Goal: Task Accomplishment & Management: Manage account settings

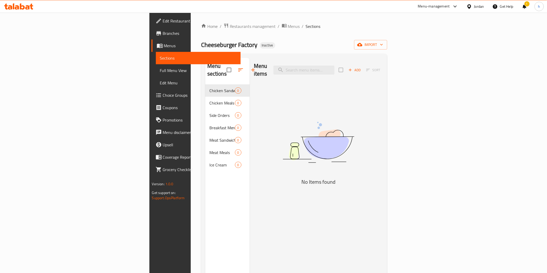
click at [164, 48] on span "Menus" at bounding box center [200, 46] width 73 height 6
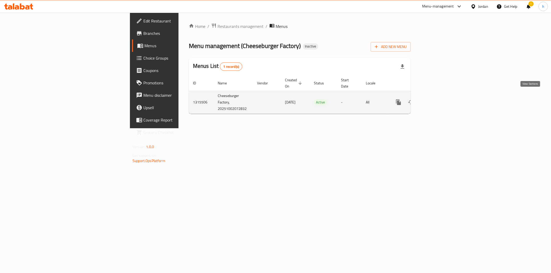
click at [442, 96] on link "enhanced table" at bounding box center [436, 102] width 12 height 12
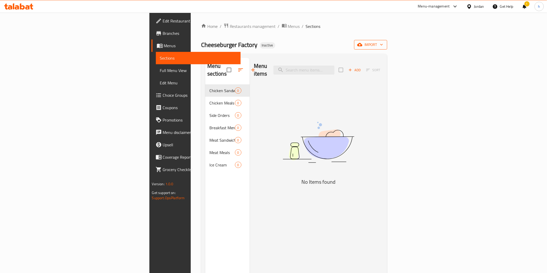
click at [383, 48] on span "import" at bounding box center [370, 45] width 25 height 6
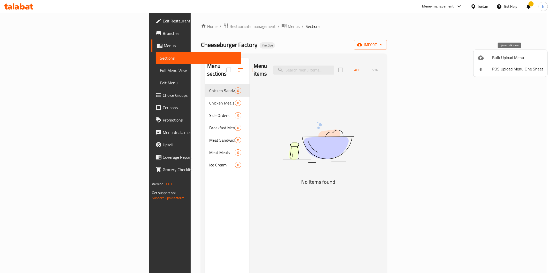
click at [512, 55] on span "Bulk Upload Menu" at bounding box center [517, 58] width 51 height 6
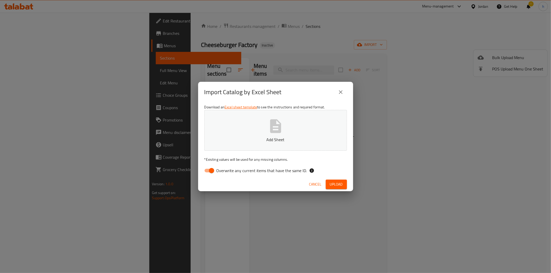
click at [342, 50] on div "Import Catalog by Excel Sheet Download an Excel sheet template to see the instr…" at bounding box center [275, 136] width 551 height 273
click at [21, 57] on div "Import Catalog by Excel Sheet Download an Excel sheet template to see the instr…" at bounding box center [275, 136] width 551 height 273
click at [345, 92] on button "close" at bounding box center [341, 92] width 12 height 12
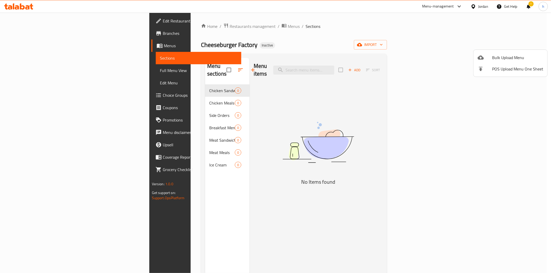
click at [35, 41] on div at bounding box center [275, 136] width 551 height 273
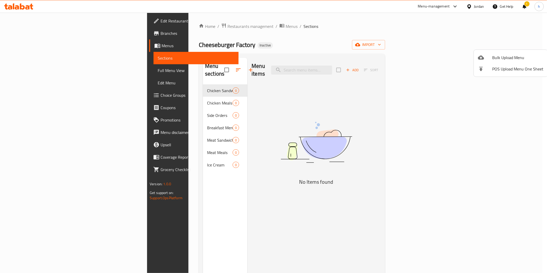
click at [149, 41] on link "Menus" at bounding box center [193, 46] width 89 height 12
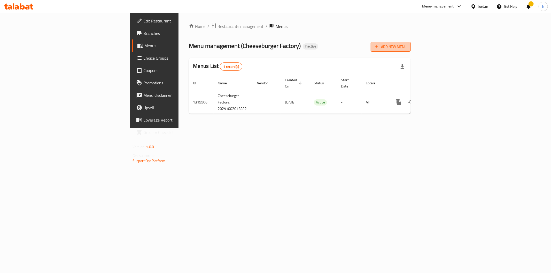
click at [407, 48] on span "Add New Menu" at bounding box center [391, 47] width 32 height 6
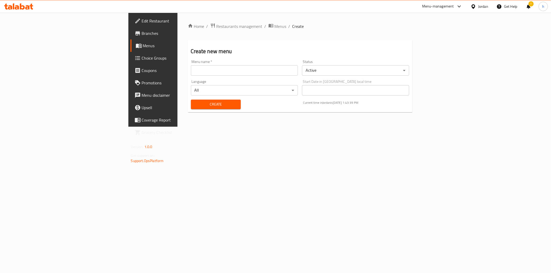
click at [221, 68] on input "text" at bounding box center [244, 70] width 107 height 10
type input "2/10"
click at [195, 107] on span "Create" at bounding box center [216, 104] width 42 height 6
click at [143, 48] on span "Menus" at bounding box center [179, 46] width 73 height 6
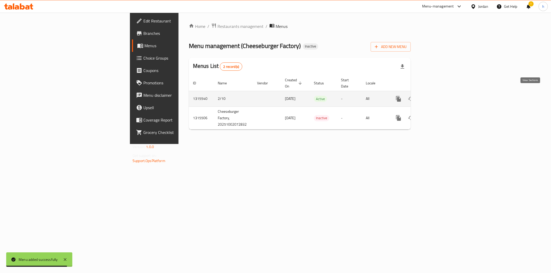
click at [442, 94] on link "enhanced table" at bounding box center [436, 99] width 12 height 12
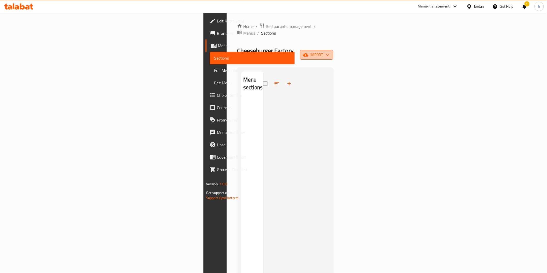
click at [333, 50] on button "import" at bounding box center [316, 55] width 33 height 10
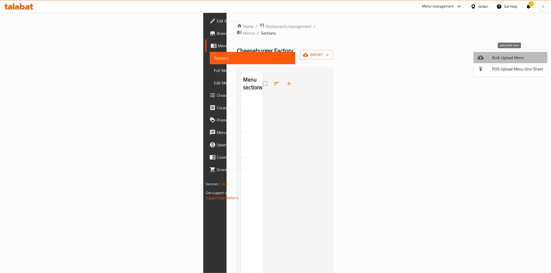
click at [504, 56] on span "Bulk Upload Menu" at bounding box center [517, 58] width 51 height 6
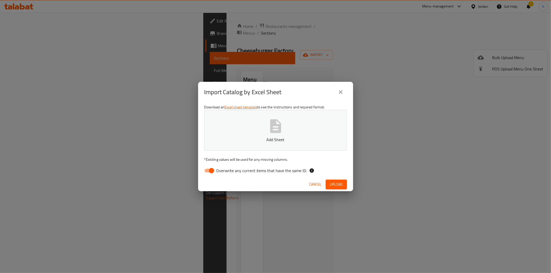
click at [211, 172] on input "Overwrite any current items that have the same ID." at bounding box center [211, 171] width 29 height 10
checkbox input "false"
click at [335, 187] on span "Upload" at bounding box center [336, 184] width 13 height 6
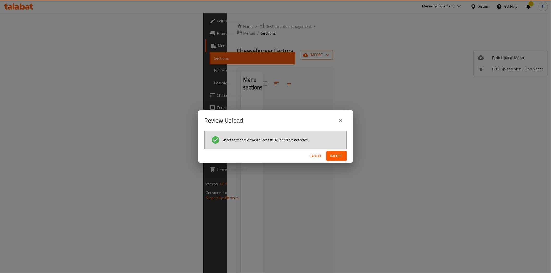
click at [339, 153] on span "Import" at bounding box center [336, 156] width 12 height 6
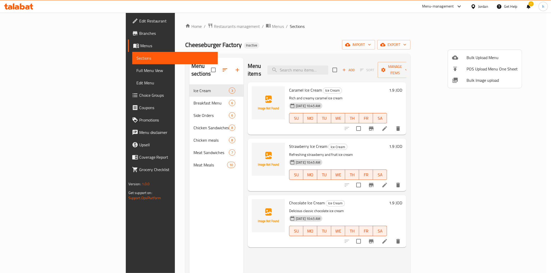
click at [20, 93] on div at bounding box center [275, 136] width 551 height 273
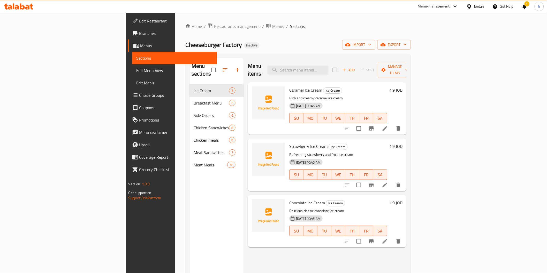
click at [139, 95] on span "Choice Groups" at bounding box center [176, 95] width 74 height 6
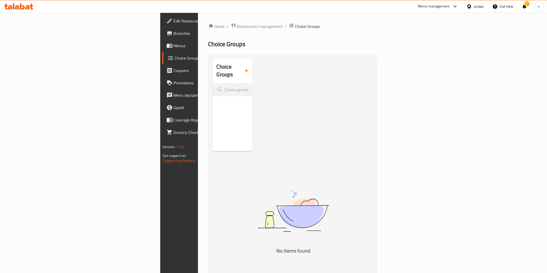
click at [243, 68] on icon "button" at bounding box center [246, 71] width 6 height 6
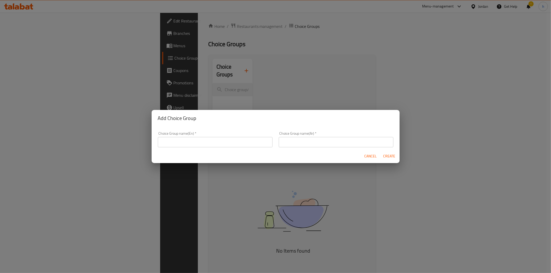
click at [194, 146] on input "text" at bounding box center [215, 142] width 115 height 10
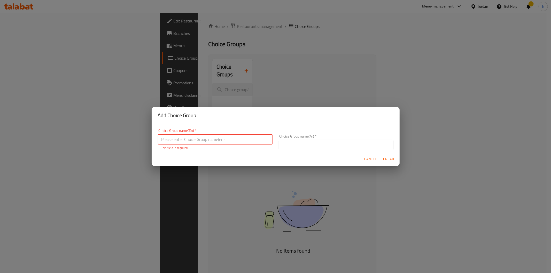
click at [163, 138] on input "text" at bounding box center [215, 139] width 115 height 10
paste input "Add On's:"
type input "Add On's:"
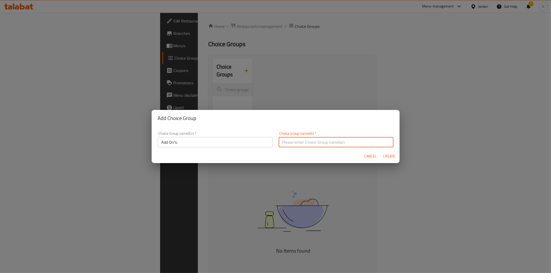
click at [299, 145] on input "text" at bounding box center [336, 142] width 115 height 10
paste input "الإضافات:"
type input "الإضافات:"
click at [387, 155] on span "Create" at bounding box center [389, 156] width 12 height 6
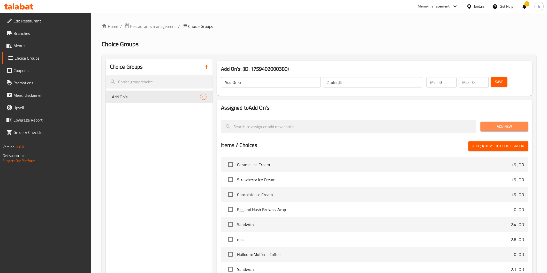
click at [499, 123] on button "Add New" at bounding box center [504, 127] width 48 height 10
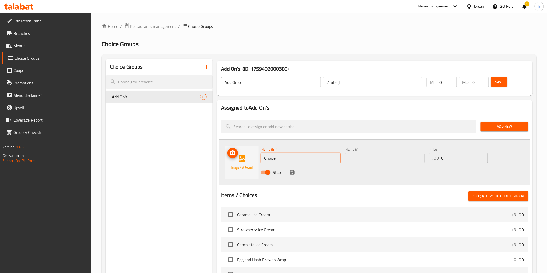
drag, startPoint x: 291, startPoint y: 161, endPoint x: 257, endPoint y: 159, distance: 35.0
click at [257, 159] on div "Name (En) Choice Name (En) Name (Ar) Name (Ar) Price JOD 0 Price Status" at bounding box center [374, 163] width 311 height 46
type input "ث"
type input "extra"
click at [365, 157] on input "text" at bounding box center [385, 158] width 80 height 10
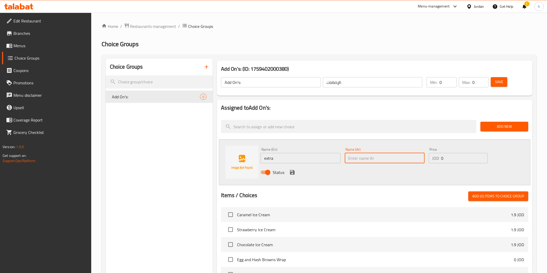
paste input "زيادة صوص"
type input "زيادة صوص"
click at [295, 157] on input "extra" at bounding box center [300, 158] width 80 height 10
paste input "Extra sauce"
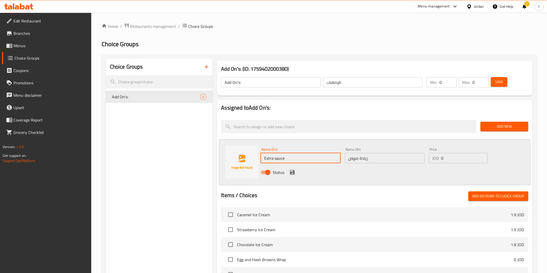
type input "Extra sauce"
click at [447, 160] on input "0" at bounding box center [464, 158] width 47 height 10
type input "0.1"
click at [291, 172] on icon "save" at bounding box center [292, 172] width 5 height 5
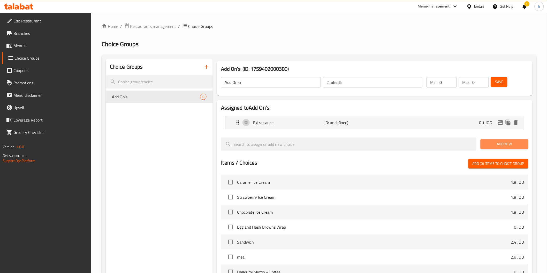
click at [489, 144] on span "Add New" at bounding box center [504, 144] width 40 height 6
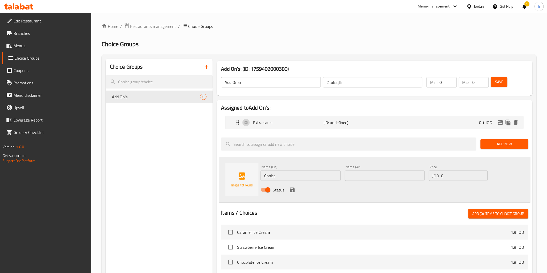
click at [358, 176] on input "text" at bounding box center [385, 176] width 80 height 10
paste input "زيادة بندورة"
type input "زيادة بندورة"
click at [279, 176] on input "Choice" at bounding box center [300, 176] width 80 height 10
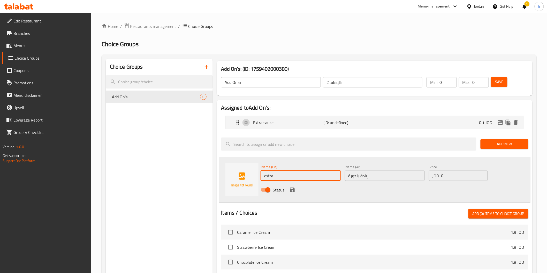
paste input "Tomato"
click at [267, 175] on input "extra Tomato" at bounding box center [300, 176] width 80 height 10
click at [266, 177] on input "extra Tomato" at bounding box center [300, 176] width 80 height 10
type input "Extra Tomato"
click at [293, 189] on icon "save" at bounding box center [292, 190] width 5 height 5
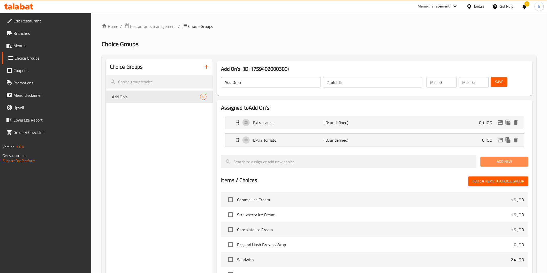
click at [507, 160] on span "Add New" at bounding box center [504, 162] width 40 height 6
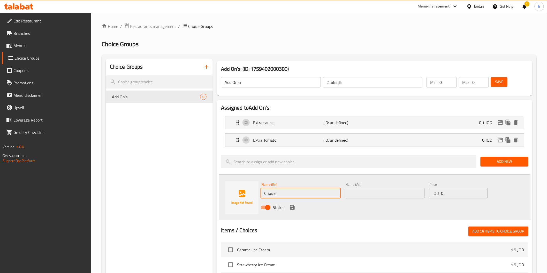
drag, startPoint x: 282, startPoint y: 193, endPoint x: 258, endPoint y: 200, distance: 25.1
click at [258, 200] on div "Name (En) Choice Name (En) Name (Ar) Name (Ar) Price JOD 0 Price Status" at bounding box center [374, 198] width 311 height 46
paste input "extra onions"
click at [267, 193] on input "extra onions" at bounding box center [300, 193] width 80 height 10
type input "extra onions"
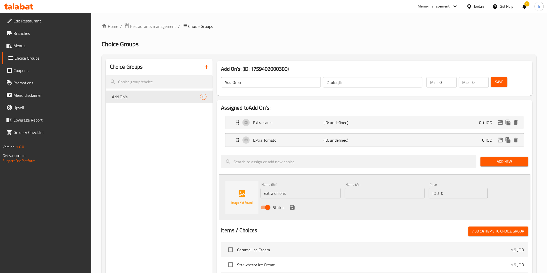
click at [383, 194] on input "text" at bounding box center [385, 193] width 80 height 10
paste input "زيادة بصل"
type input "زيادة بصل"
click at [267, 194] on input "extra onions" at bounding box center [300, 193] width 80 height 10
click at [275, 193] on input "Extra onions" at bounding box center [300, 193] width 80 height 10
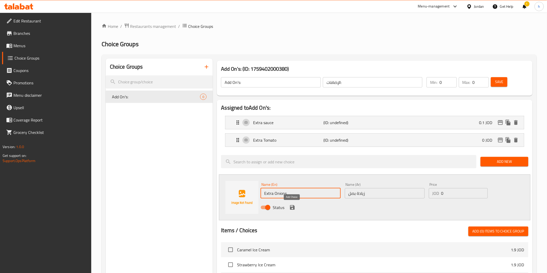
type input "Extra Onions"
click at [292, 211] on button "save" at bounding box center [292, 208] width 8 height 8
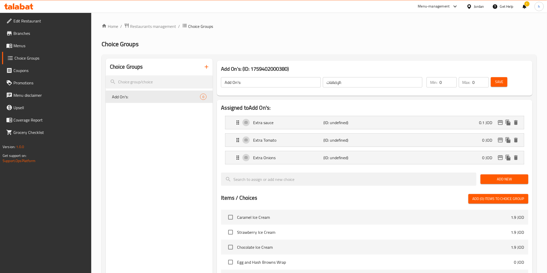
click at [500, 180] on span "Add New" at bounding box center [504, 179] width 40 height 6
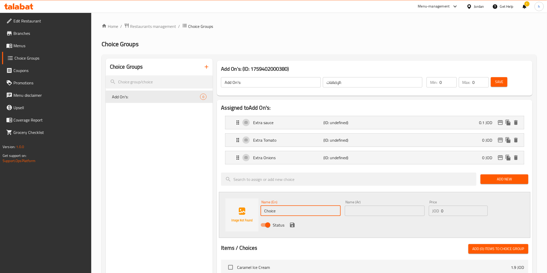
click at [276, 206] on input "Choice" at bounding box center [300, 211] width 80 height 10
paste input "extra chees"
type input "extra cheese"
click at [293, 213] on input "extra cheese" at bounding box center [300, 211] width 80 height 10
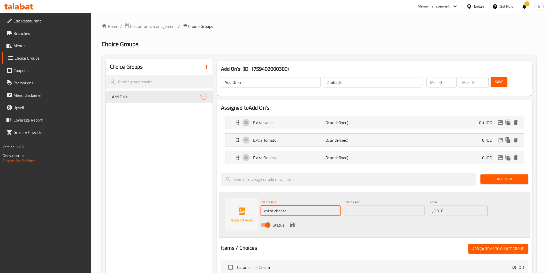
click at [293, 213] on input "extra cheese" at bounding box center [300, 211] width 80 height 10
paste input "extra cheese"
click at [293, 213] on input "extra cheese" at bounding box center [300, 211] width 80 height 10
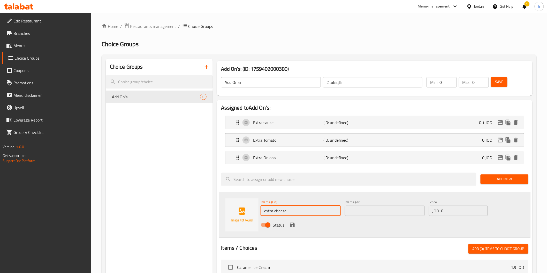
click at [293, 213] on input "extra cheese" at bounding box center [300, 211] width 80 height 10
type input "Extra Cheese"
click at [383, 208] on input "text" at bounding box center [385, 211] width 80 height 10
paste input "زيادة جبنة"
type input "زيادة جبنة"
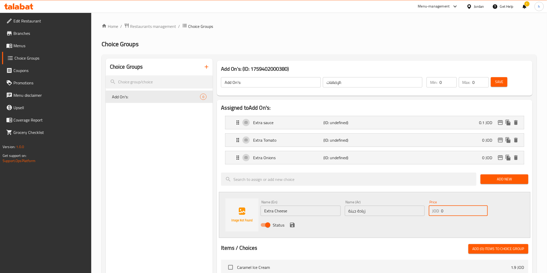
click at [457, 213] on input "0" at bounding box center [464, 211] width 47 height 10
type input "0.2"
click at [293, 227] on icon "save" at bounding box center [292, 225] width 5 height 5
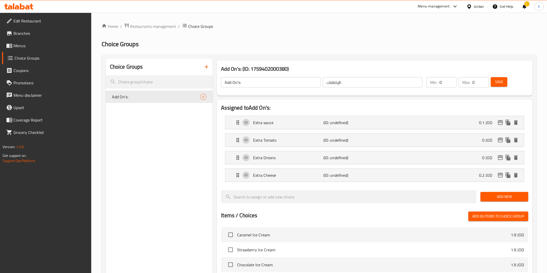
click at [498, 195] on span "Add New" at bounding box center [504, 197] width 40 height 6
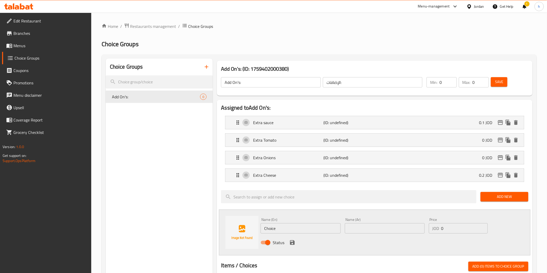
click at [377, 229] on input "text" at bounding box center [385, 229] width 80 height 10
paste input "زيادة جرجير"
type input "زيادة جرجير"
click at [285, 229] on input "Choice" at bounding box center [300, 229] width 80 height 10
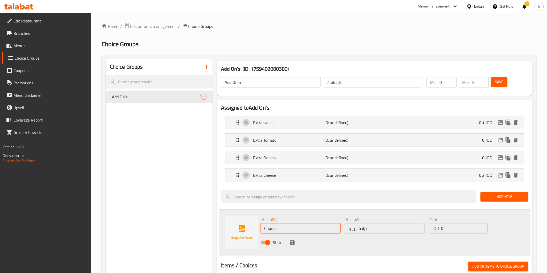
click at [285, 229] on input "Choice" at bounding box center [300, 229] width 80 height 10
paste input "Rocca"
click at [267, 228] on input "Etra Rocca" at bounding box center [300, 229] width 80 height 10
type input "Extra Rocca"
click at [295, 243] on icon "save" at bounding box center [292, 243] width 6 height 6
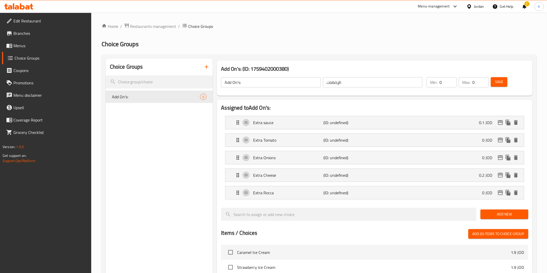
click at [522, 215] on span "Add New" at bounding box center [504, 214] width 40 height 6
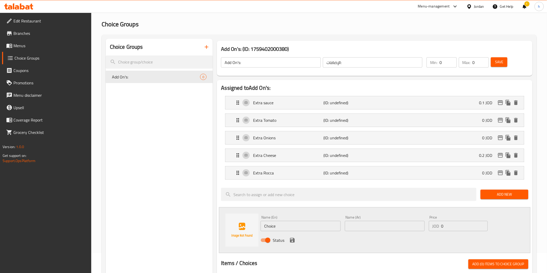
scroll to position [29, 0]
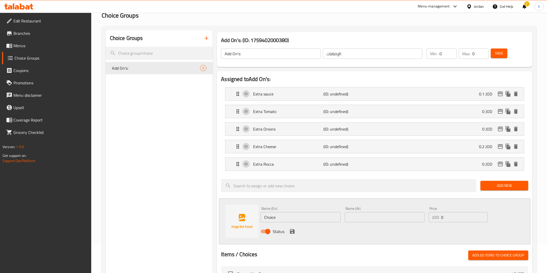
click at [364, 213] on input "text" at bounding box center [385, 217] width 80 height 10
paste input "زيادة خس"
type input "زيادة خس"
click at [234, 213] on div "Name (En) Choice Name (En) Name (Ar) زيادة خس Name (Ar) Price JOD 0 Price Status" at bounding box center [374, 222] width 311 height 46
click at [282, 218] on input "Extra Tomato" at bounding box center [300, 217] width 80 height 10
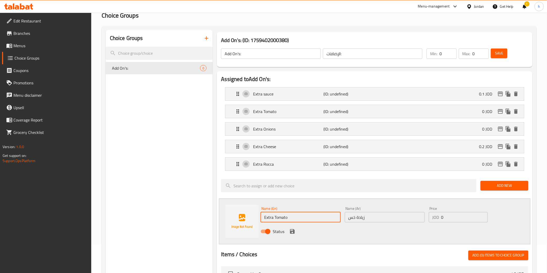
click at [282, 218] on input "Extra Tomato" at bounding box center [300, 217] width 80 height 10
type input "Extra Lettuce"
click at [293, 234] on icon "save" at bounding box center [292, 232] width 6 height 6
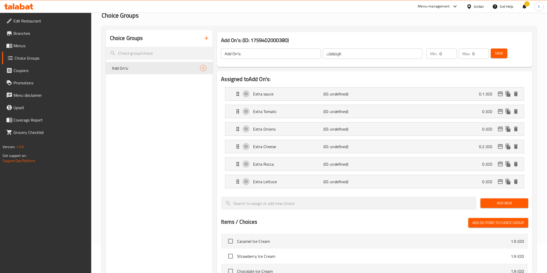
click at [521, 205] on span "Add New" at bounding box center [504, 203] width 40 height 6
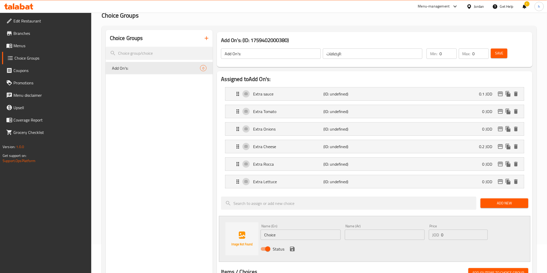
click at [348, 235] on input "text" at bounding box center [385, 235] width 80 height 10
paste input "زيادة هالبينو"
type input "زيادة هالبينو"
click at [301, 236] on input "Choice" at bounding box center [300, 235] width 80 height 10
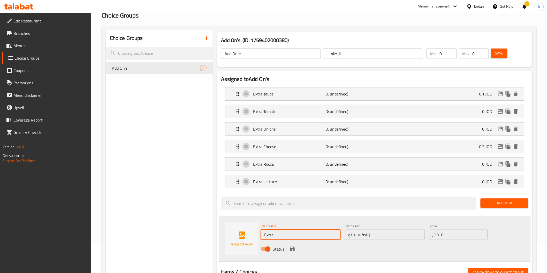
click at [355, 236] on input "زيادة هالبينو" at bounding box center [385, 235] width 80 height 10
click at [355, 237] on input "زيادة هالبينو" at bounding box center [385, 235] width 80 height 10
click at [287, 238] on input "Extra" at bounding box center [300, 235] width 80 height 10
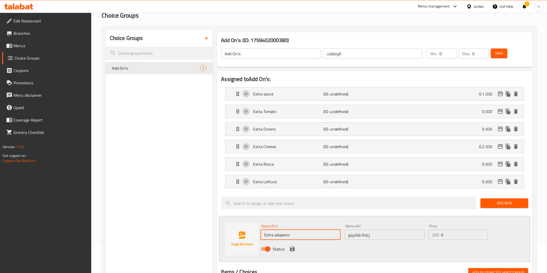
type input "Extra Jalapeno"
click at [291, 252] on icon "save" at bounding box center [292, 249] width 6 height 6
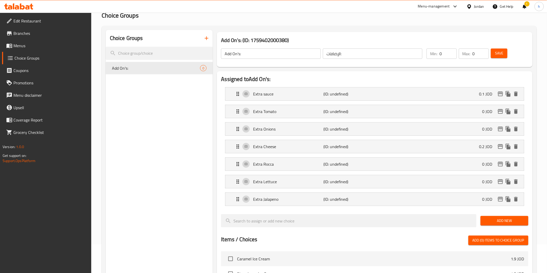
click at [492, 221] on span "Add New" at bounding box center [504, 221] width 40 height 6
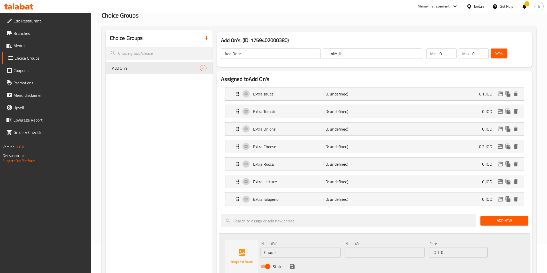
click at [399, 251] on input "text" at bounding box center [385, 253] width 80 height 10
paste input "زيادة هالبينو"
type input "زيادة هالبينو"
click at [360, 254] on input "text" at bounding box center [385, 253] width 80 height 10
paste input "زيادة قطعة لحمة"
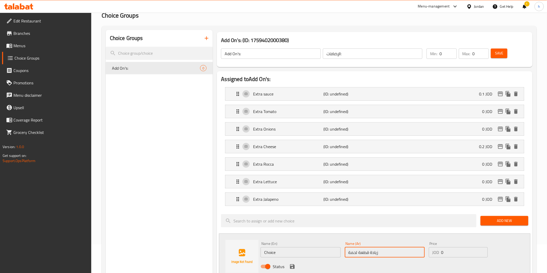
type input "زيادة قطعة لحمة"
click at [454, 256] on input "0" at bounding box center [464, 253] width 47 height 10
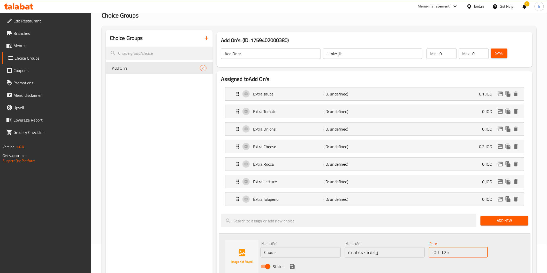
type input "1.25"
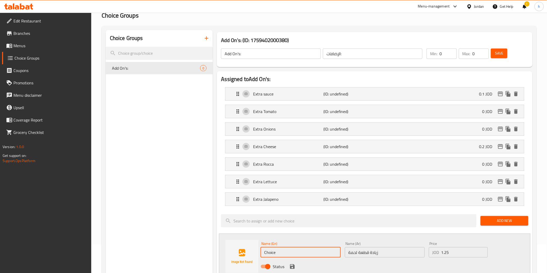
drag, startPoint x: 273, startPoint y: 257, endPoint x: 262, endPoint y: 259, distance: 10.5
click at [262, 259] on div "Name (En) Choice Name (En)" at bounding box center [300, 250] width 84 height 20
type input "e"
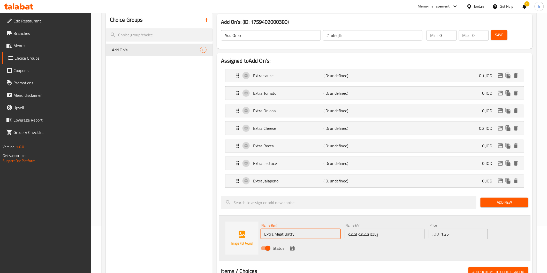
scroll to position [57, 0]
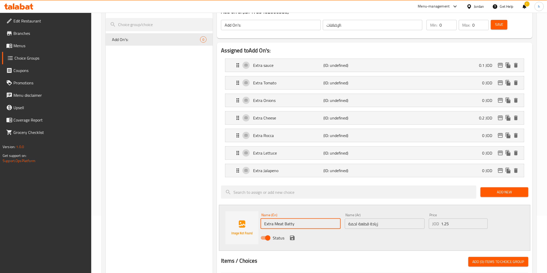
click at [289, 226] on input "Extra Meat Batty" at bounding box center [300, 224] width 80 height 10
click at [288, 225] on input "Extra Meat Batty" at bounding box center [300, 224] width 80 height 10
type input "Extra Meat Patty"
click at [291, 241] on icon "save" at bounding box center [292, 238] width 6 height 6
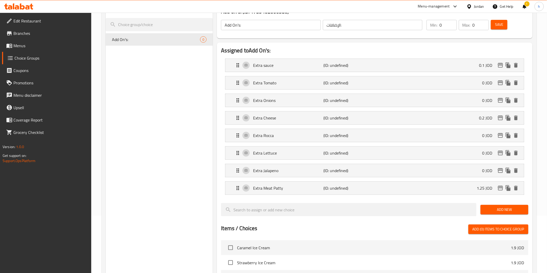
click at [503, 213] on span "Add New" at bounding box center [504, 210] width 40 height 6
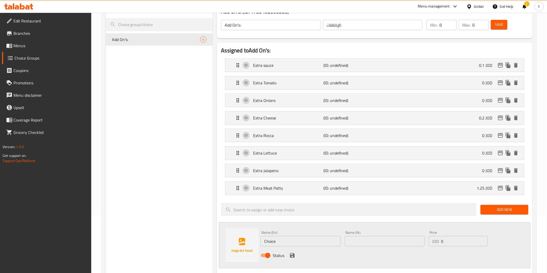
click at [388, 242] on input "text" at bounding box center [385, 241] width 80 height 10
paste input "زيادة قطعة دجاج"
type input "زيادة قطعة دجاج"
click at [445, 243] on input "0" at bounding box center [464, 241] width 47 height 10
click at [282, 188] on nav "Extra sauce (ID: undefined) 0.1 JOD Name (En) Extra sauce Name (En) Name (Ar) ز…" at bounding box center [374, 127] width 307 height 145
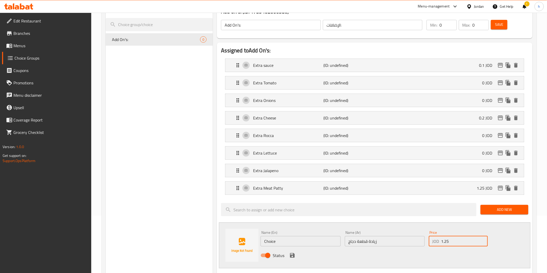
type input "1.25"
click at [280, 242] on input "Choice" at bounding box center [300, 241] width 80 height 10
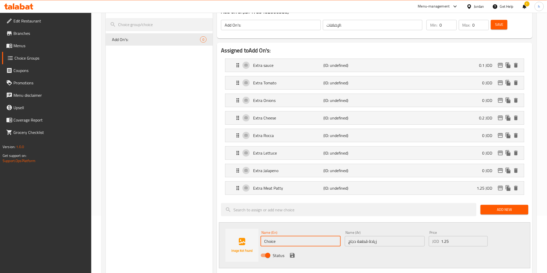
click at [280, 242] on input "Choice" at bounding box center [300, 241] width 80 height 10
type input "C"
drag, startPoint x: 294, startPoint y: 244, endPoint x: 274, endPoint y: 248, distance: 20.3
click at [274, 248] on div "Name (En) Extra Jalapeno Name (En)" at bounding box center [300, 239] width 84 height 20
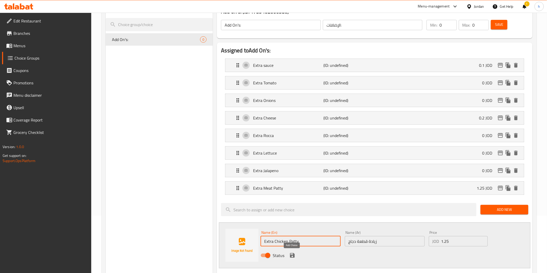
type input "Extra Chicken Patty"
click at [291, 255] on icon "save" at bounding box center [292, 255] width 5 height 5
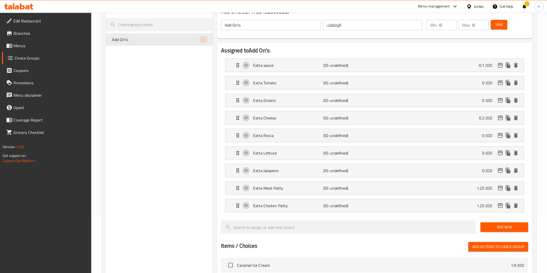
click at [520, 230] on span "Add New" at bounding box center [504, 227] width 40 height 6
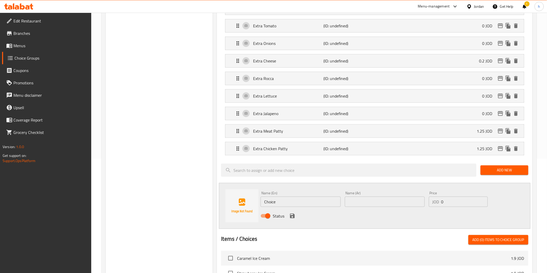
scroll to position [115, 0]
click at [358, 199] on input "text" at bounding box center [385, 202] width 80 height 10
paste input "زيادة بيض"
type input "زيادة بيض"
click at [451, 203] on input "0" at bounding box center [464, 202] width 47 height 10
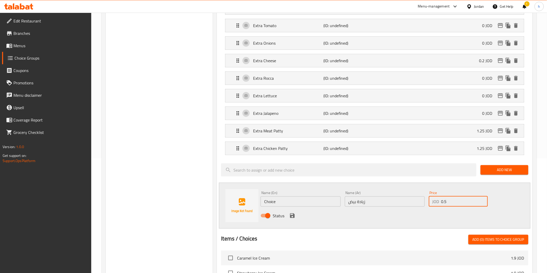
type input "0.5"
click at [276, 202] on input "Choice" at bounding box center [300, 202] width 80 height 10
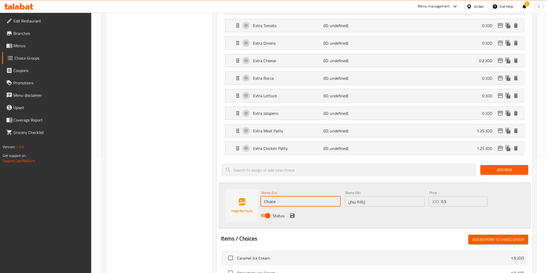
click at [276, 202] on input "Choice" at bounding box center [300, 202] width 80 height 10
type input "e"
type input "Extra Eggs"
click at [292, 214] on icon "save" at bounding box center [292, 216] width 6 height 6
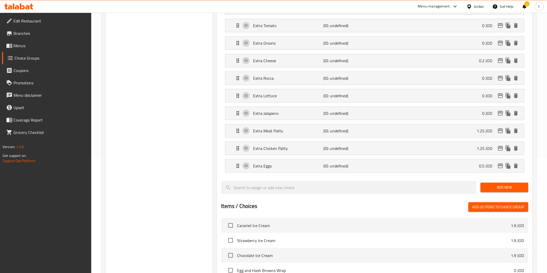
click at [513, 189] on span "Add New" at bounding box center [504, 187] width 40 height 6
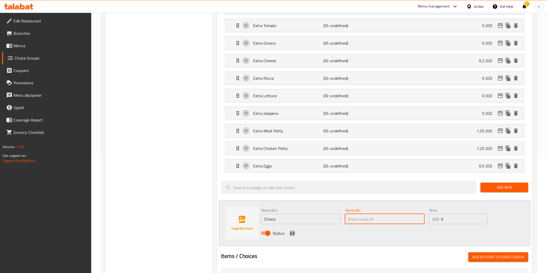
click at [363, 219] on input "text" at bounding box center [385, 219] width 80 height 10
paste input "زيادة سجق"
type input "زيادة سجق"
click at [460, 223] on input "0" at bounding box center [464, 219] width 47 height 10
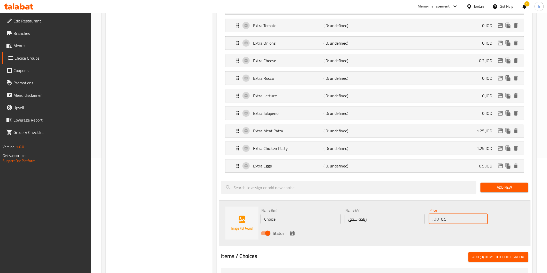
type input "0.5"
click at [271, 221] on input "Choice" at bounding box center [300, 219] width 80 height 10
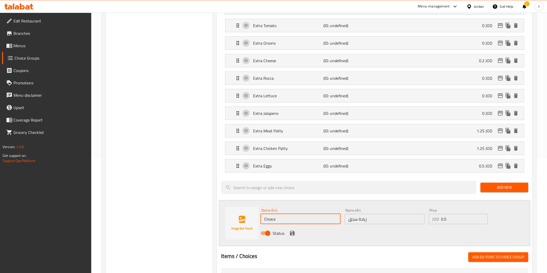
click at [271, 221] on input "Choice" at bounding box center [300, 219] width 80 height 10
type input "e"
type input "Extra Sausage"
click at [294, 234] on icon "save" at bounding box center [292, 233] width 5 height 5
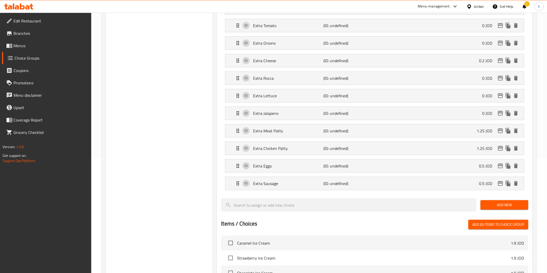
click at [506, 206] on span "Add New" at bounding box center [504, 205] width 40 height 6
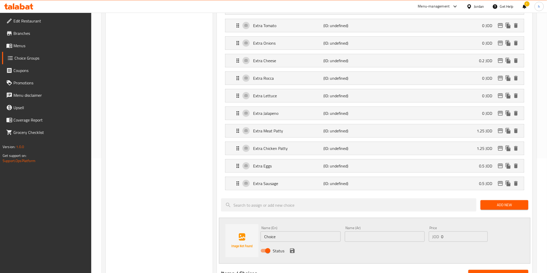
click at [364, 235] on input "text" at bounding box center [385, 237] width 80 height 10
paste input "بربكيو صوص"
type input "بربكيو صوص"
click at [308, 237] on input "Choice" at bounding box center [300, 237] width 80 height 10
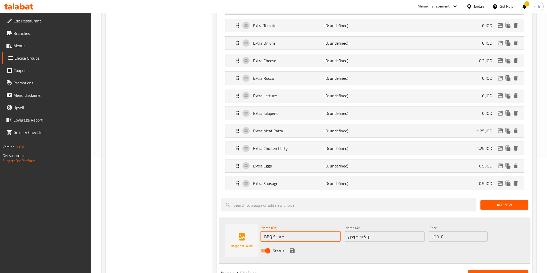
type input "BBQ Sauce"
click at [450, 238] on input "0" at bounding box center [464, 237] width 47 height 10
type input "0.5"
click at [295, 253] on icon "save" at bounding box center [292, 251] width 6 height 6
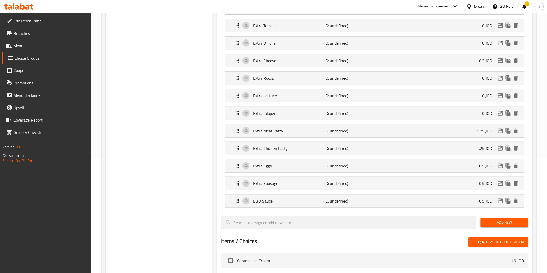
click at [495, 223] on span "Add New" at bounding box center [504, 223] width 40 height 6
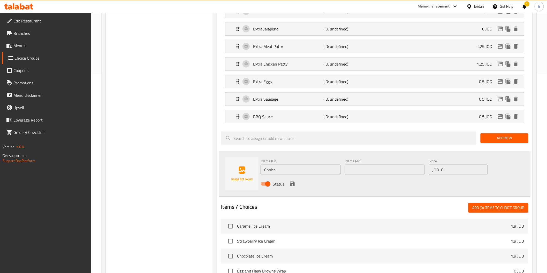
scroll to position [201, 0]
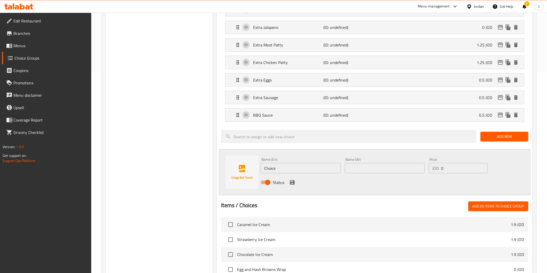
click at [389, 169] on input "text" at bounding box center [385, 168] width 80 height 10
paste input "مايو صوص"
type input "مايو صوص"
click at [278, 169] on input "Choice" at bounding box center [300, 168] width 80 height 10
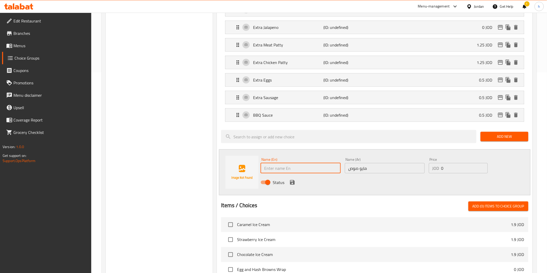
type input "m"
type input "Mayo Sauce"
click at [458, 167] on input "0" at bounding box center [464, 168] width 47 height 10
type input "0.5"
click at [293, 183] on icon "save" at bounding box center [292, 182] width 5 height 5
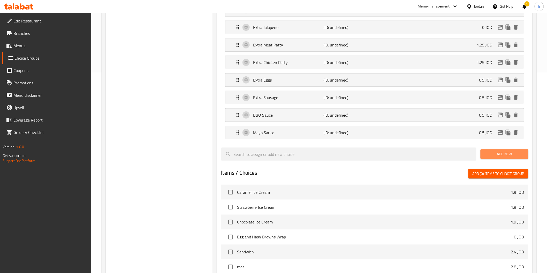
click at [490, 155] on span "Add New" at bounding box center [504, 154] width 40 height 6
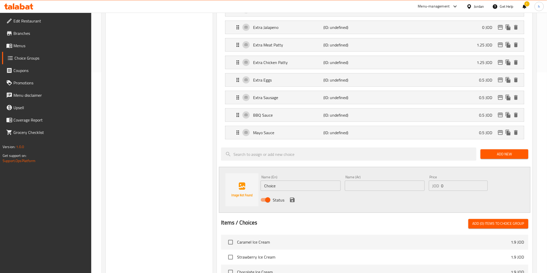
click at [385, 190] on input "text" at bounding box center [385, 186] width 80 height 10
paste input "[PERSON_NAME] صوص"
type input "[PERSON_NAME] صوص"
click at [323, 187] on input "Choice" at bounding box center [300, 186] width 80 height 10
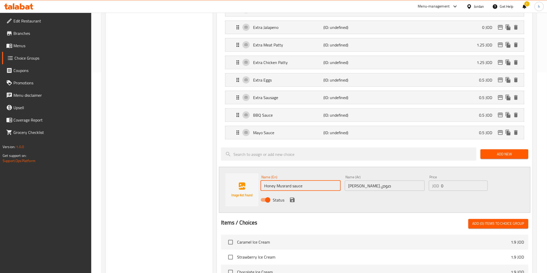
click at [294, 187] on input "Honey Musrard sauce" at bounding box center [300, 186] width 80 height 10
drag, startPoint x: 285, startPoint y: 189, endPoint x: 280, endPoint y: 186, distance: 5.9
click at [280, 186] on input "Honey Musrard Sauce" at bounding box center [300, 186] width 80 height 10
click at [284, 187] on input "Honey Musrard Sauce" at bounding box center [300, 186] width 80 height 10
drag, startPoint x: 290, startPoint y: 187, endPoint x: 281, endPoint y: 187, distance: 9.0
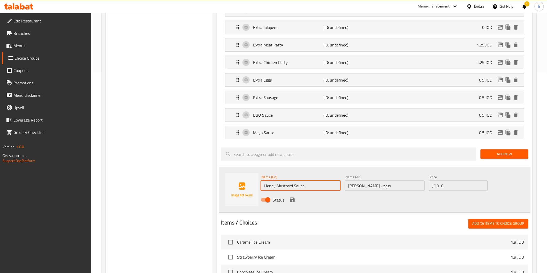
click at [281, 187] on input "Honey Mustrard Sauce" at bounding box center [300, 186] width 80 height 10
click at [287, 187] on input "Honey Mustrard Sauce" at bounding box center [300, 186] width 80 height 10
type input "Honey Mustard Sauce"
click at [449, 187] on input "0" at bounding box center [464, 186] width 47 height 10
type input "0.5"
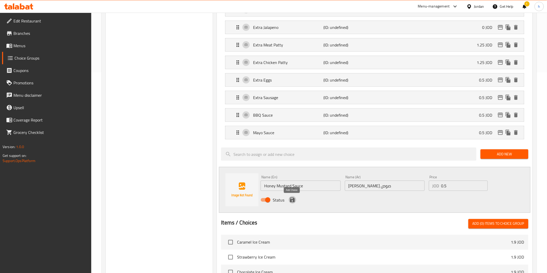
click at [291, 202] on icon "save" at bounding box center [292, 200] width 5 height 5
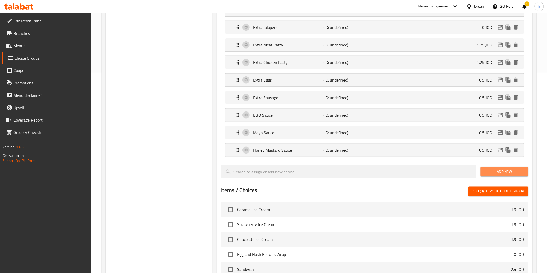
click at [512, 172] on span "Add New" at bounding box center [504, 172] width 40 height 6
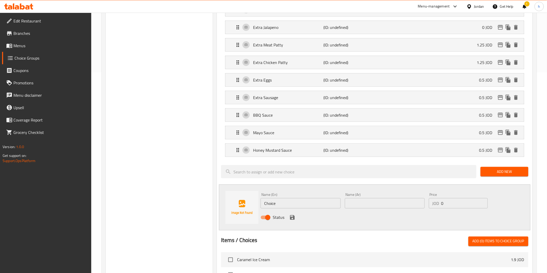
click at [366, 199] on input "text" at bounding box center [385, 203] width 80 height 10
paste input "تايستي صوص"
type input "تايستي صوص"
click at [456, 207] on input "0" at bounding box center [464, 203] width 47 height 10
type input "0.5"
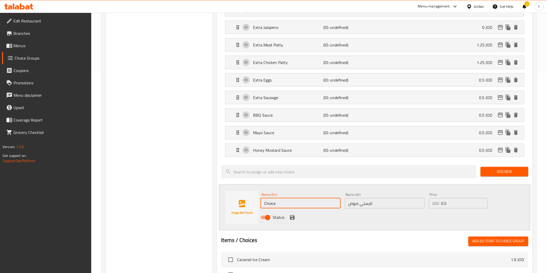
click at [286, 205] on input "Choice" at bounding box center [300, 203] width 80 height 10
type input "t"
type input "Tasty Sauce"
click at [295, 220] on icon "save" at bounding box center [292, 218] width 6 height 6
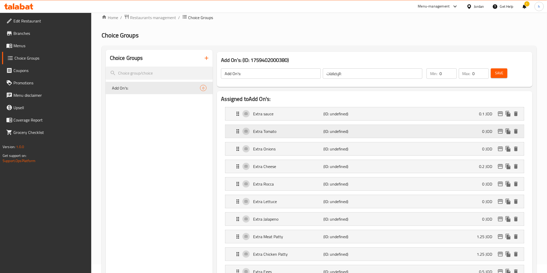
scroll to position [0, 0]
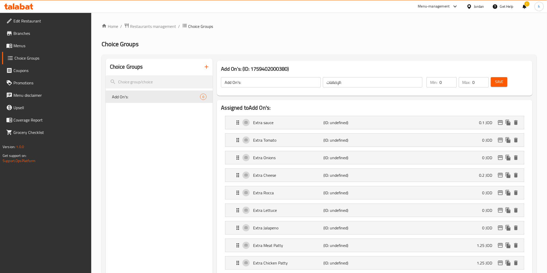
click at [500, 80] on span "Save" at bounding box center [499, 82] width 8 height 6
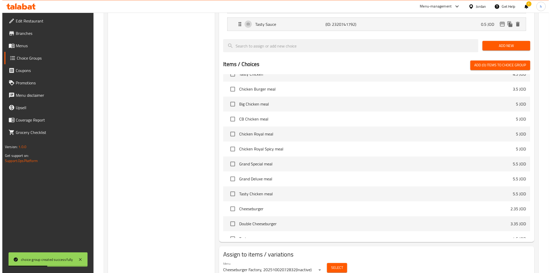
scroll to position [367, 0]
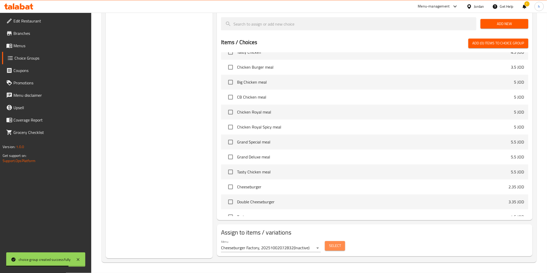
click at [336, 246] on span "Select" at bounding box center [335, 246] width 12 height 6
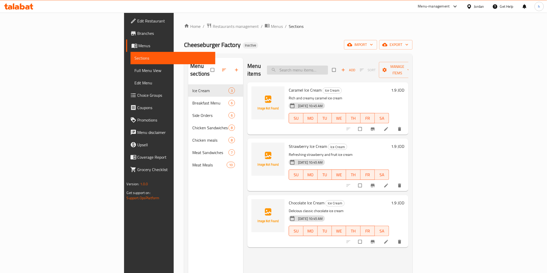
click at [325, 66] on input "search" at bounding box center [297, 70] width 61 height 9
paste input "American Coffee"
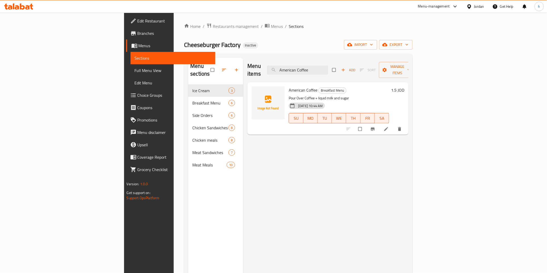
type input "American Coffee"
click at [389, 127] on icon at bounding box center [385, 129] width 5 height 5
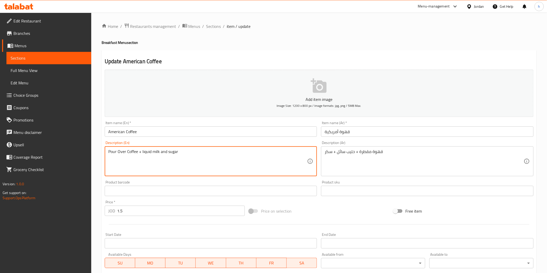
click at [162, 151] on textarea "Pour Over Coffee + liquid milk and sugar" at bounding box center [207, 161] width 199 height 25
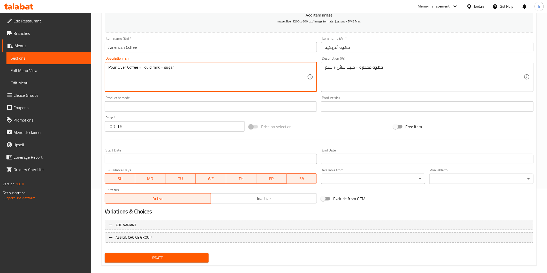
scroll to position [91, 0]
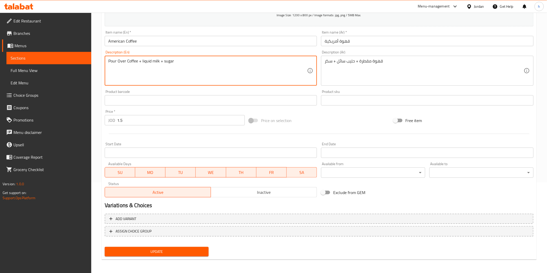
type textarea "Pour Over Coffee + liquid milk + sugar"
click at [159, 250] on span "Update" at bounding box center [157, 252] width 96 height 6
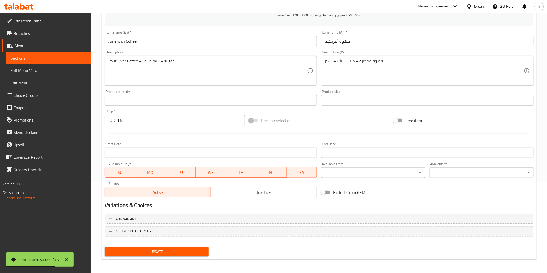
click at [59, 56] on span "Sections" at bounding box center [49, 58] width 76 height 6
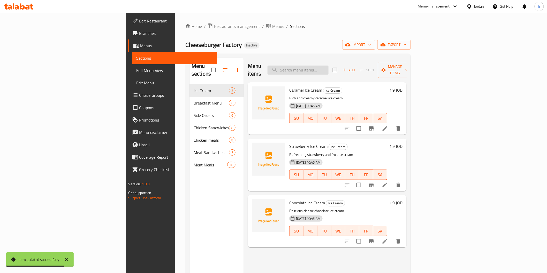
click at [328, 68] on input "search" at bounding box center [297, 70] width 61 height 9
paste input "Nuggets 4 Pieces"
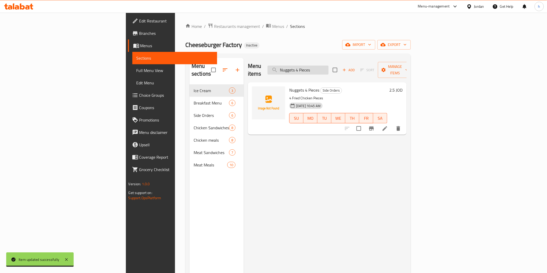
type input "Nuggets 4 Pieces"
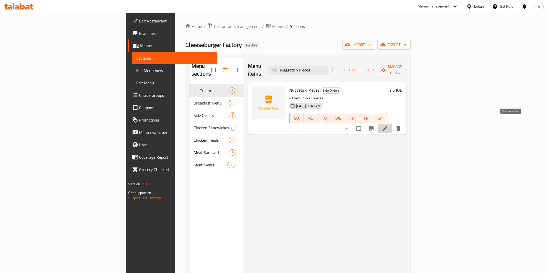
click at [387, 126] on icon at bounding box center [384, 128] width 5 height 5
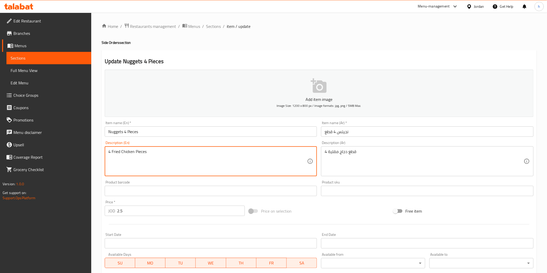
click at [141, 153] on textarea "4 Fried Chicken Pieces" at bounding box center [207, 161] width 199 height 25
click at [112, 153] on textarea "4 Fried Chicken" at bounding box center [207, 161] width 199 height 25
paste textarea "Pieces"
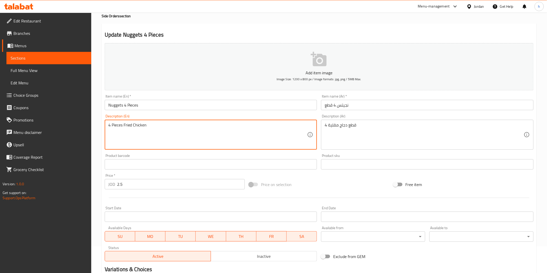
scroll to position [86, 0]
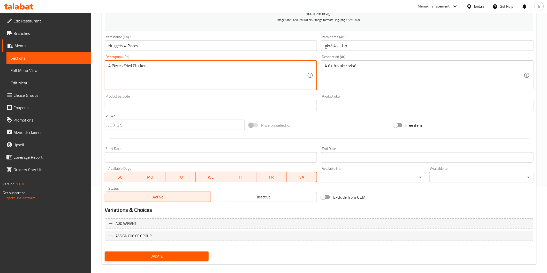
type textarea "4 Pieces Fried Chicken"
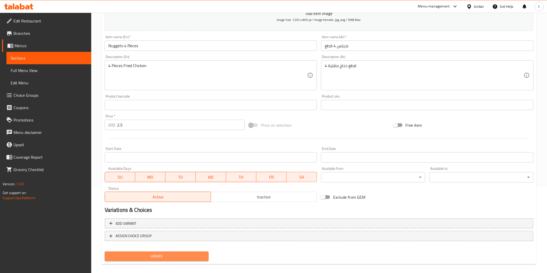
click at [136, 256] on span "Update" at bounding box center [157, 256] width 96 height 6
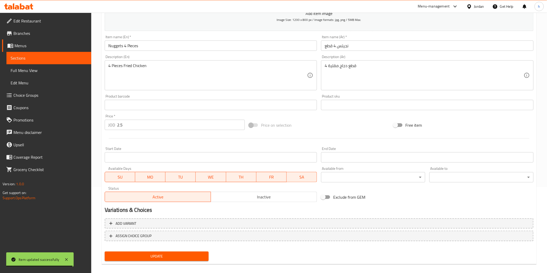
click at [31, 59] on span "Sections" at bounding box center [49, 58] width 76 height 6
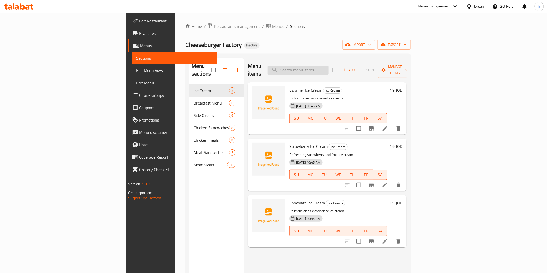
click at [325, 66] on input "search" at bounding box center [297, 70] width 61 height 9
paste input "Kids Meal 4 Nuggets Pieces"
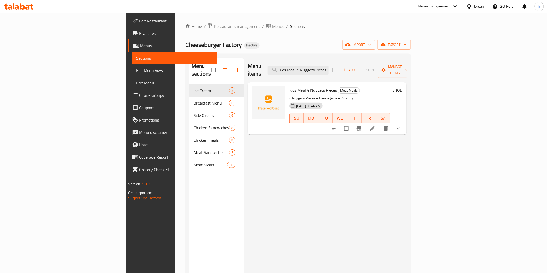
type input "Kids Meal 4 Nuggets Pieces"
click at [380, 124] on li at bounding box center [372, 128] width 14 height 9
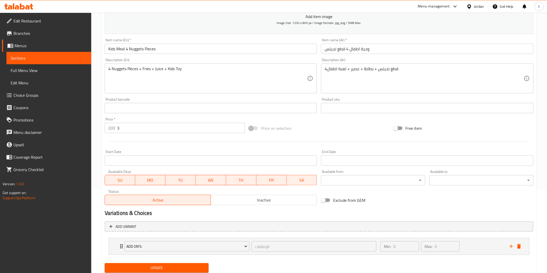
scroll to position [86, 0]
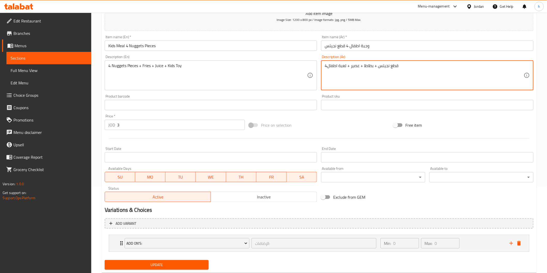
click at [326, 66] on textarea "4قطع نجيتس + بطاطا + عصير + لعبة اطفال" at bounding box center [424, 75] width 199 height 25
click at [331, 81] on textarea "4قطع نجيتس + بطاطا + عصير + لعبة اطفال" at bounding box center [424, 75] width 199 height 25
click at [325, 66] on textarea "4قطع نجيتس + بطاطا + عصير + لعبة اطفال" at bounding box center [424, 75] width 199 height 25
click at [391, 68] on textarea "نجيتس + بطاطا + عصير + لعبة اطفال" at bounding box center [424, 75] width 199 height 25
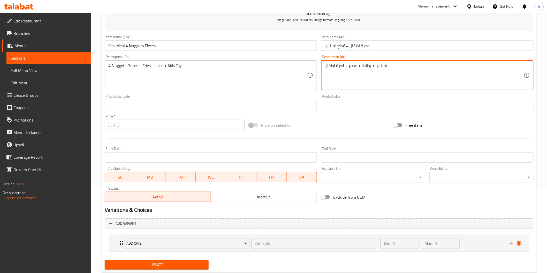
click at [325, 66] on textarea "نجيتس + بطاطا + عصير + لعبة اطفال" at bounding box center [424, 75] width 199 height 25
click at [325, 66] on textarea "4 نجيتس + بطاطا + عصير + لعبة اطفال" at bounding box center [424, 75] width 199 height 25
drag, startPoint x: 396, startPoint y: 64, endPoint x: 324, endPoint y: 67, distance: 71.7
click at [324, 67] on div "نجيتس + بطاطا + عصير + لعبة اطفال Description (Ar)" at bounding box center [427, 75] width 212 height 30
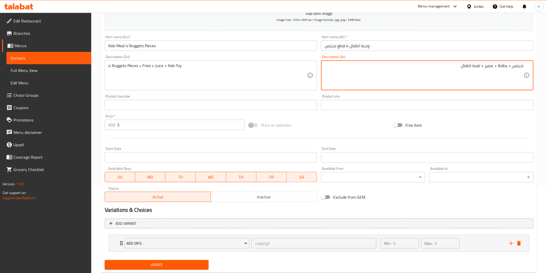
click at [523, 66] on textarea "نجيتس + بطاطا + عصير + لعبة اطفال" at bounding box center [424, 75] width 199 height 25
click at [525, 71] on div "4قطع نجيتس + بطاطا + عصير + لعبة اطفال Description (Ar)" at bounding box center [427, 75] width 212 height 30
click at [521, 67] on textarea "4قطع نجيتس + بطاطا + عصير + لعبة اطفال" at bounding box center [424, 75] width 199 height 25
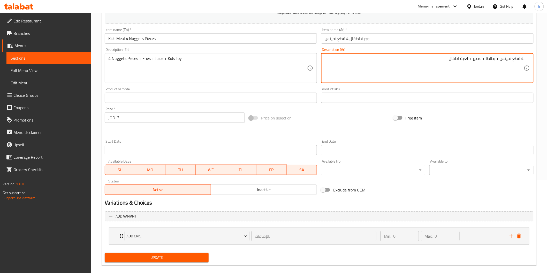
scroll to position [99, 0]
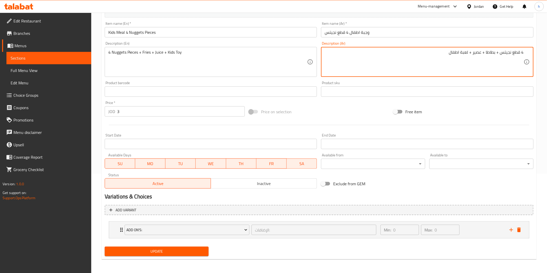
type textarea "4 قطع نجيتس + بطاطا + عصير + لعبة اطفال"
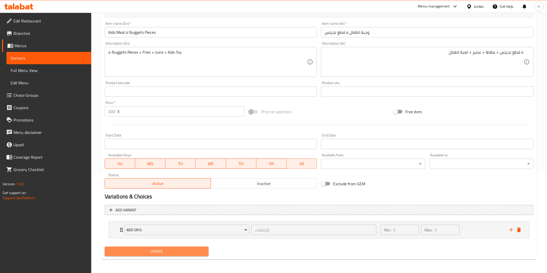
click at [156, 252] on span "Update" at bounding box center [157, 252] width 96 height 6
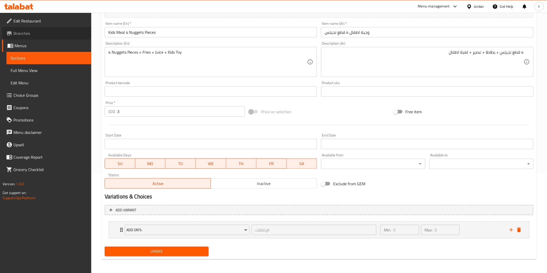
click at [30, 30] on span "Branches" at bounding box center [50, 33] width 74 height 6
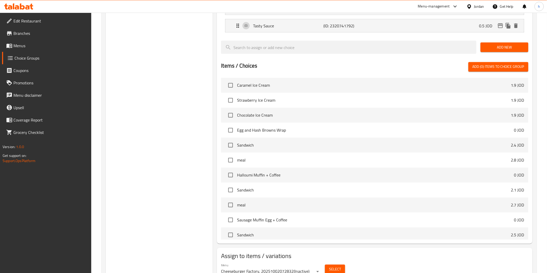
scroll to position [367, 0]
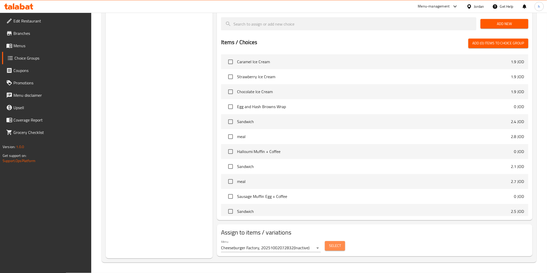
click at [329, 246] on span "Select" at bounding box center [335, 246] width 12 height 6
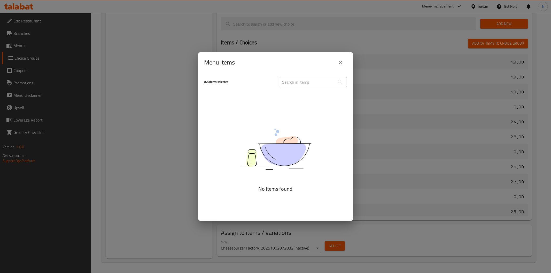
click at [147, 127] on div "Menu items 0 / 0 items selected ​ No Items found" at bounding box center [275, 136] width 551 height 273
click at [168, 112] on div "Menu items 0 / 0 items selected ​ No Items found" at bounding box center [275, 136] width 551 height 273
click at [342, 60] on icon "close" at bounding box center [341, 62] width 6 height 6
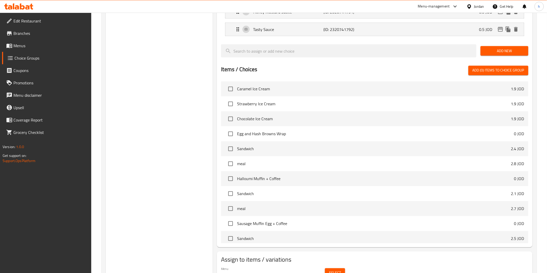
scroll to position [309, 0]
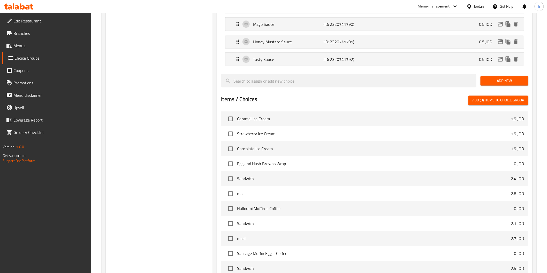
click at [38, 36] on link "Branches" at bounding box center [46, 33] width 89 height 12
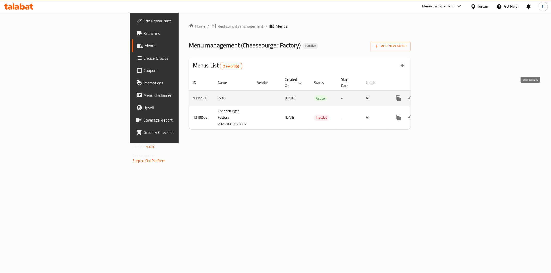
click at [439, 96] on icon "enhanced table" at bounding box center [436, 98] width 6 height 6
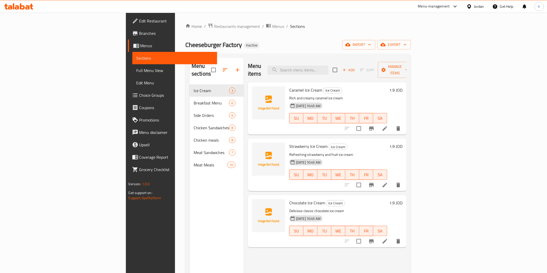
click at [139, 95] on span "Choice Groups" at bounding box center [176, 95] width 74 height 6
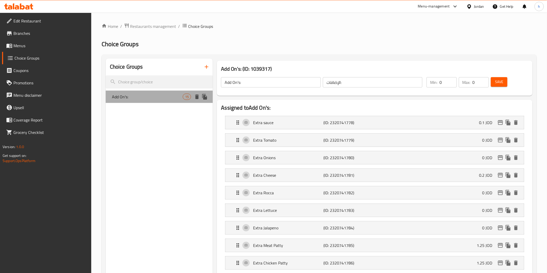
click at [181, 99] on span "Add On's:" at bounding box center [147, 97] width 71 height 6
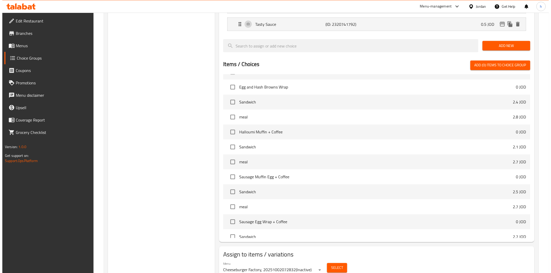
scroll to position [86, 0]
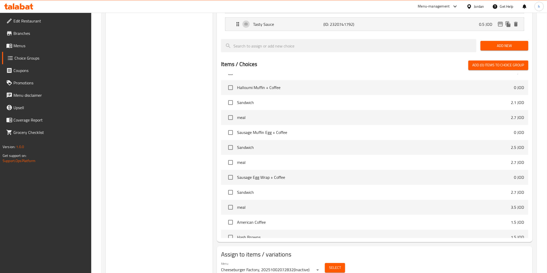
click at [338, 272] on span "Select" at bounding box center [335, 268] width 12 height 6
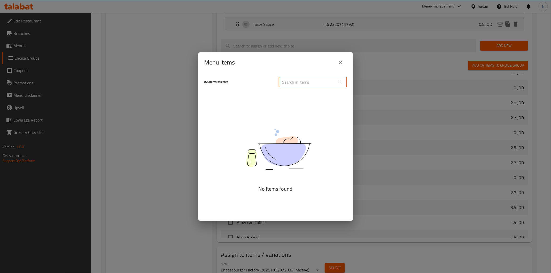
click at [334, 84] on input "text" at bounding box center [307, 82] width 56 height 10
click at [344, 63] on button "close" at bounding box center [341, 62] width 12 height 12
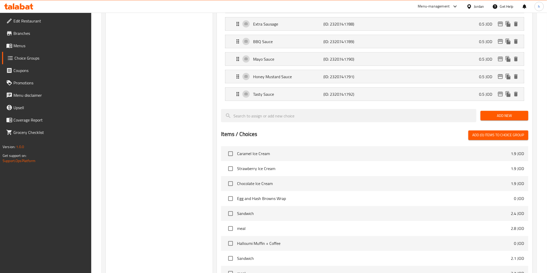
scroll to position [230, 0]
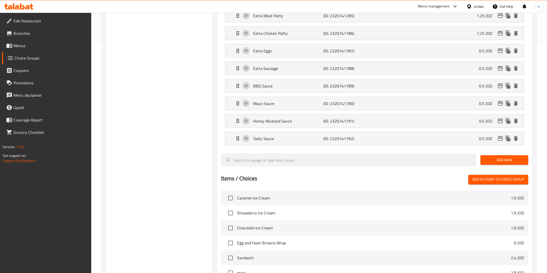
click at [28, 48] on span "Menus" at bounding box center [50, 46] width 74 height 6
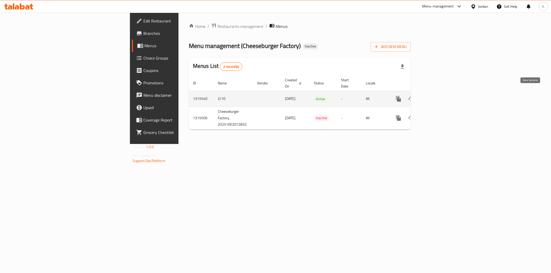
click at [439, 96] on icon "enhanced table" at bounding box center [436, 99] width 6 height 6
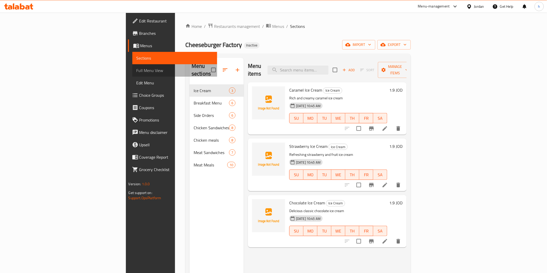
click at [136, 68] on span "Full Menu View" at bounding box center [174, 70] width 76 height 6
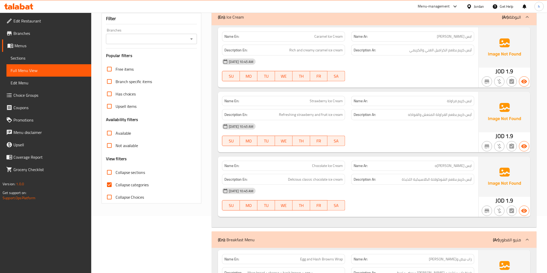
scroll to position [57, 0]
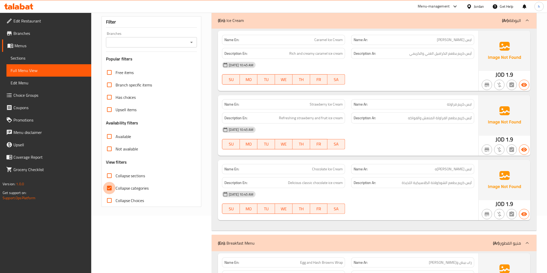
click at [113, 186] on input "Collapse categories" at bounding box center [109, 188] width 12 height 12
checkbox input "false"
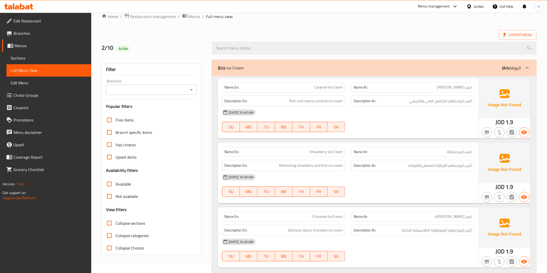
scroll to position [0, 0]
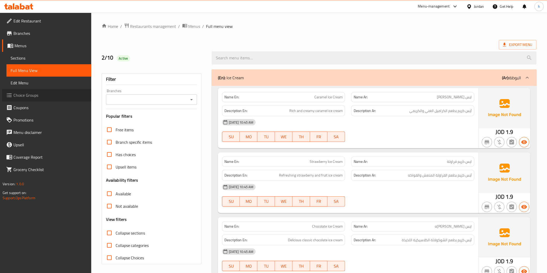
click at [24, 96] on span "Choice Groups" at bounding box center [50, 95] width 74 height 6
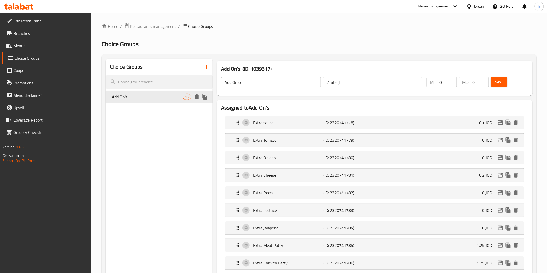
click at [149, 96] on span "Add On's:" at bounding box center [147, 97] width 71 height 6
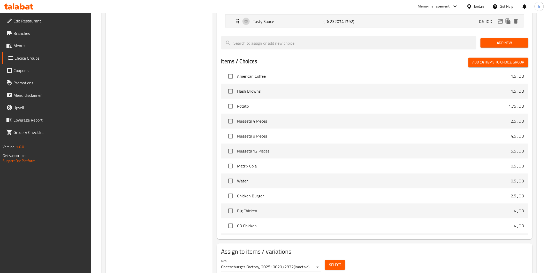
scroll to position [367, 0]
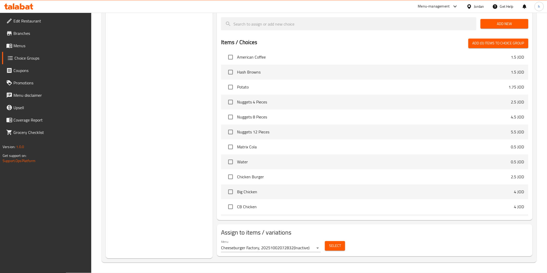
click at [344, 248] on button "Select" at bounding box center [335, 247] width 20 height 10
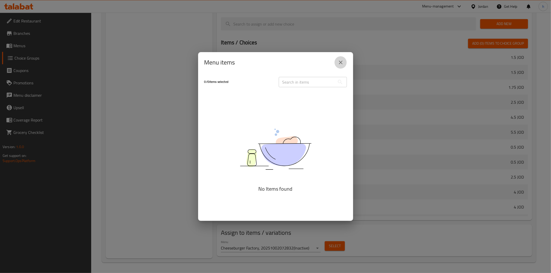
click at [338, 63] on icon "close" at bounding box center [341, 62] width 6 height 6
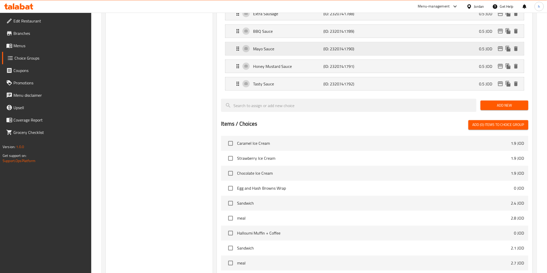
scroll to position [195, 0]
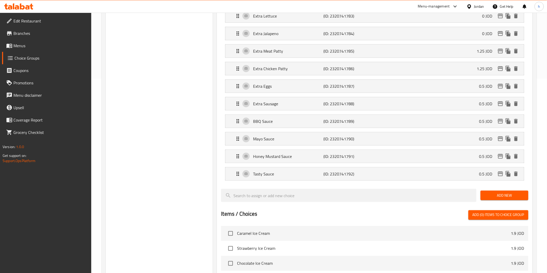
click at [502, 218] on span "Add (0) items to choice group" at bounding box center [498, 215] width 52 height 6
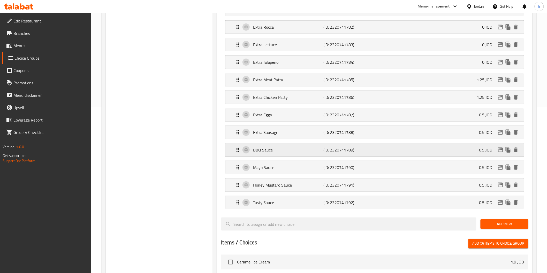
scroll to position [281, 0]
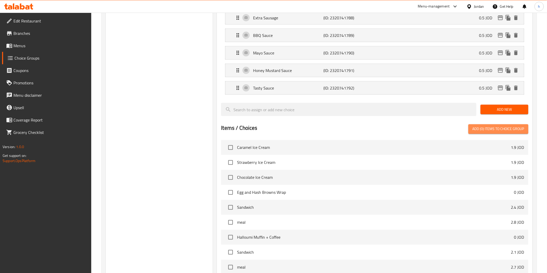
click at [496, 128] on span "Add (0) items to choice group" at bounding box center [498, 129] width 52 height 6
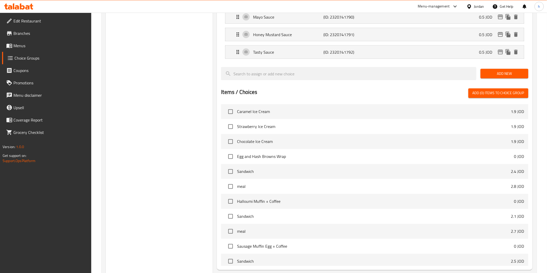
scroll to position [367, 0]
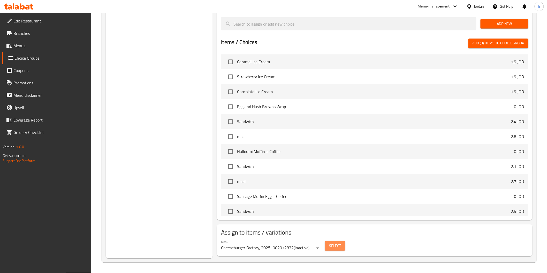
click at [332, 246] on span "Select" at bounding box center [335, 246] width 12 height 6
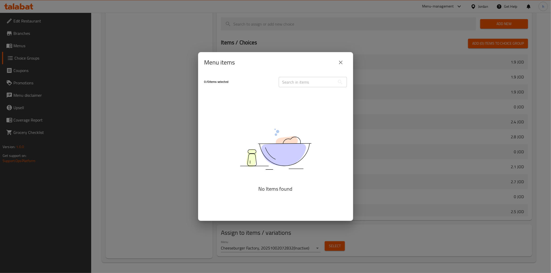
click at [110, 112] on div "Menu items 0 / 0 items selected ​ No Items found" at bounding box center [275, 136] width 551 height 273
click at [344, 63] on button "close" at bounding box center [341, 62] width 12 height 12
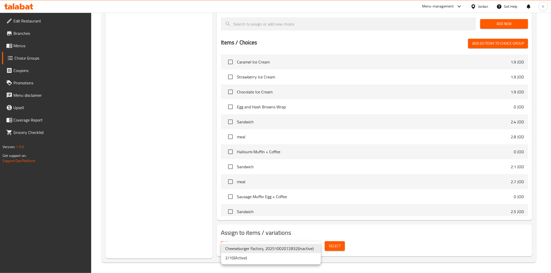
click at [297, 257] on li "2/10 ( Active )" at bounding box center [271, 257] width 100 height 9
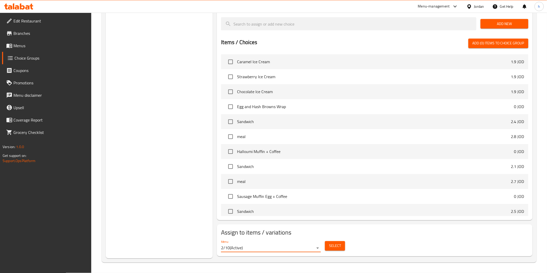
click at [331, 247] on span "Select" at bounding box center [335, 246] width 12 height 6
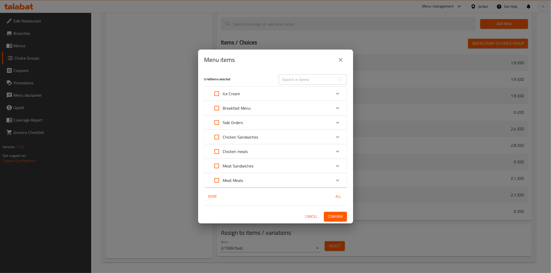
click at [337, 197] on span "All" at bounding box center [339, 197] width 12 height 6
checkbox input "true"
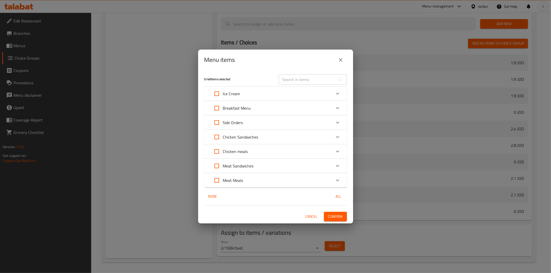
checkbox input "true"
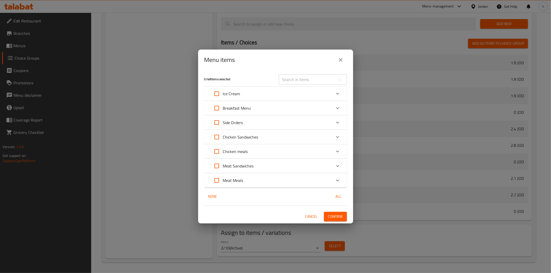
checkbox input "true"
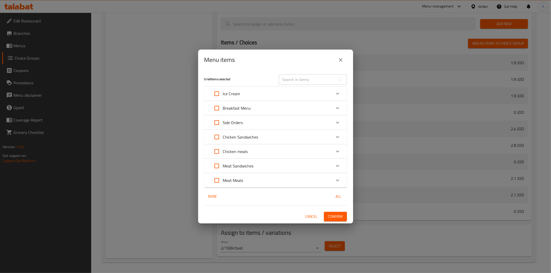
checkbox input "true"
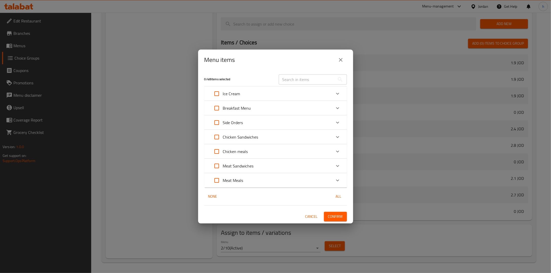
checkbox input "true"
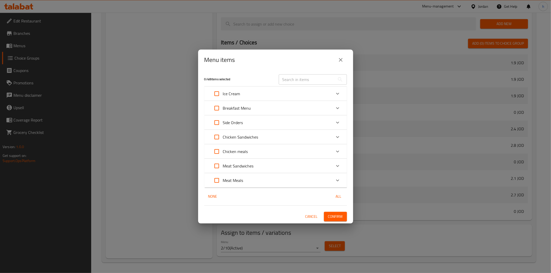
checkbox input "true"
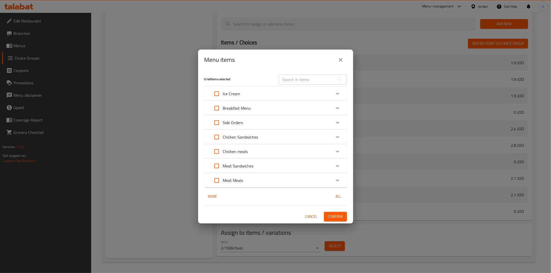
checkbox input "true"
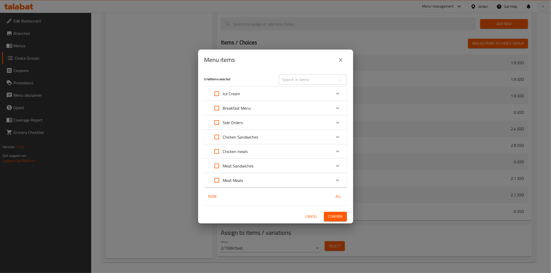
checkbox input "true"
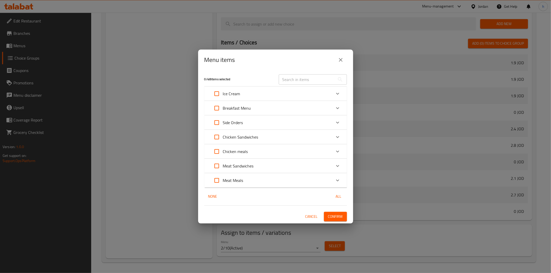
checkbox input "true"
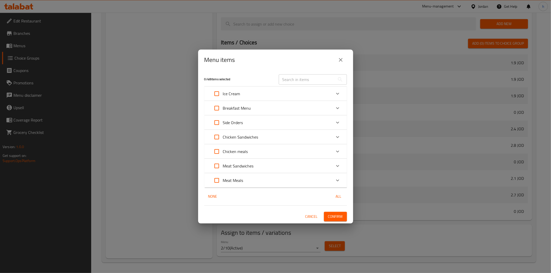
checkbox input "true"
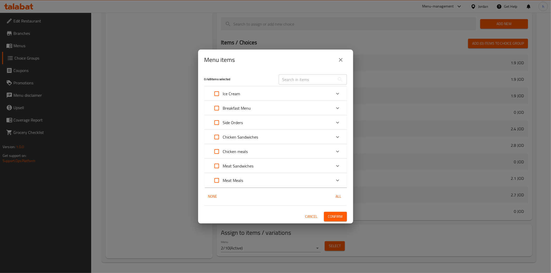
checkbox input "true"
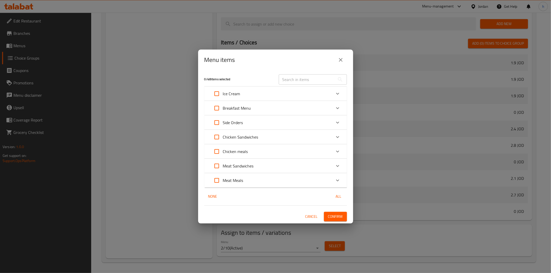
checkbox input "true"
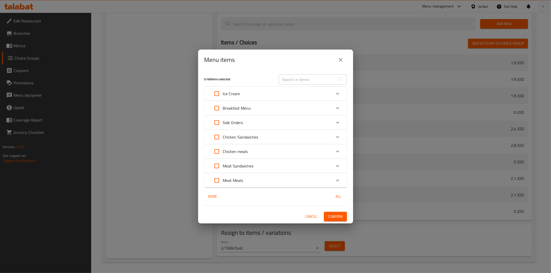
checkbox input "true"
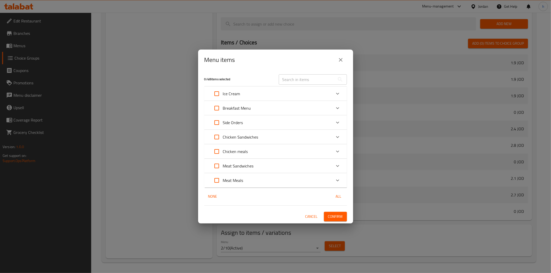
checkbox input "true"
click at [340, 195] on span "All" at bounding box center [339, 197] width 12 height 6
click at [333, 194] on span "All" at bounding box center [339, 197] width 12 height 6
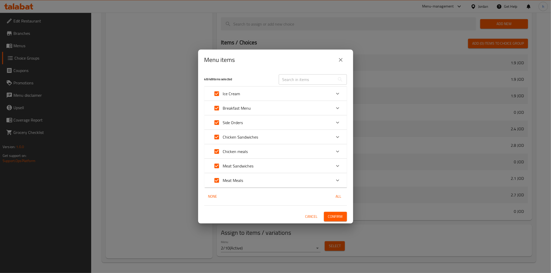
click at [219, 96] on input "Expand" at bounding box center [217, 94] width 12 height 12
checkbox input "false"
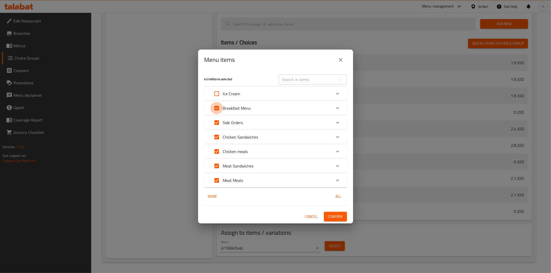
click at [215, 105] on input "Expand" at bounding box center [217, 108] width 12 height 12
checkbox input "false"
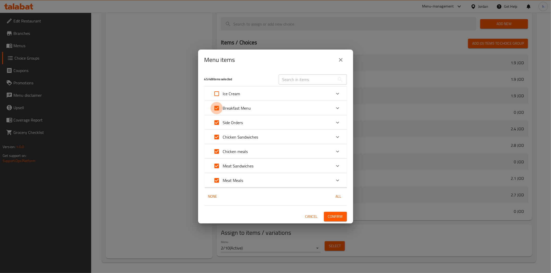
checkbox input "false"
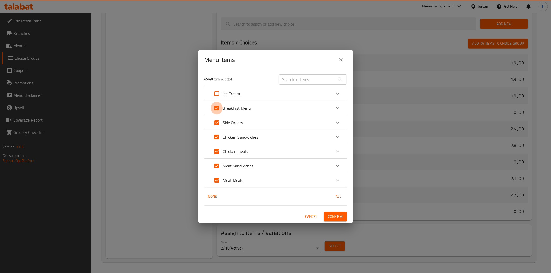
checkbox input "false"
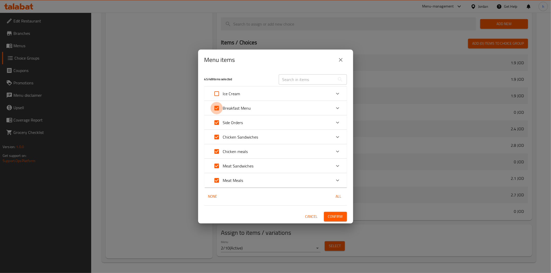
checkbox input "false"
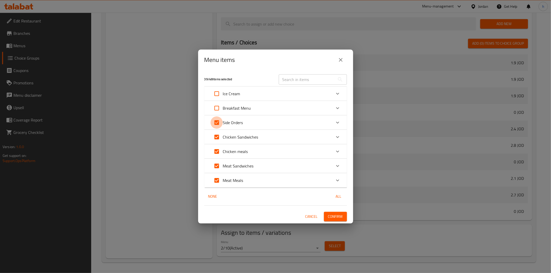
click at [215, 118] on input "Expand" at bounding box center [217, 123] width 12 height 12
checkbox input "false"
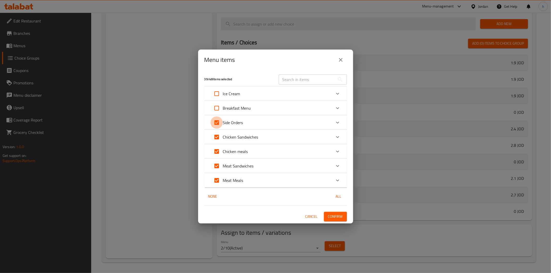
checkbox input "false"
click at [216, 139] on input "Expand" at bounding box center [217, 137] width 12 height 12
checkbox input "false"
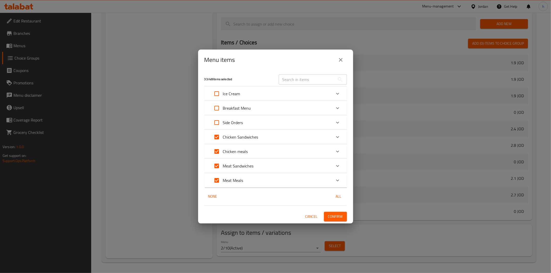
checkbox input "false"
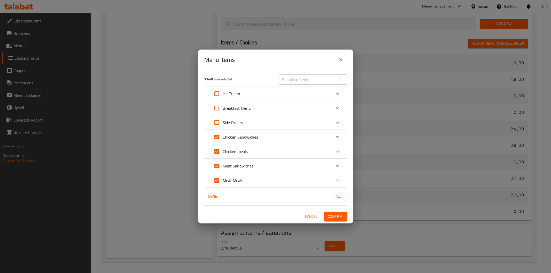
checkbox input "false"
click at [215, 148] on input "Expand" at bounding box center [217, 151] width 12 height 12
checkbox input "false"
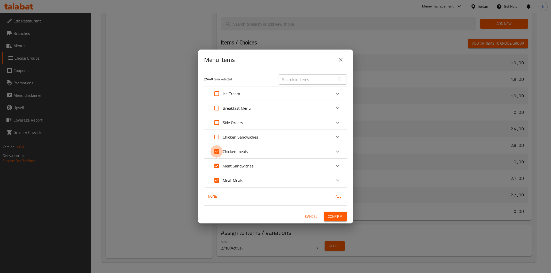
checkbox input "false"
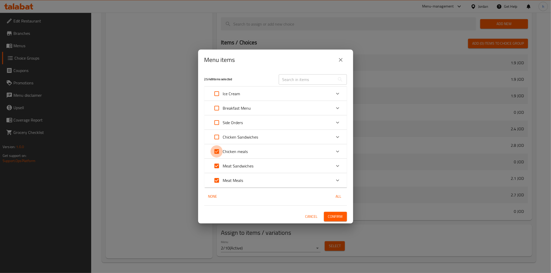
checkbox input "false"
click at [213, 164] on input "Expand" at bounding box center [217, 166] width 12 height 12
checkbox input "false"
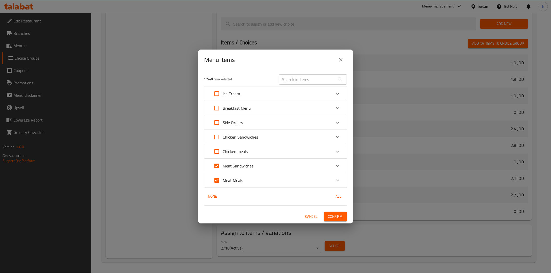
checkbox input "false"
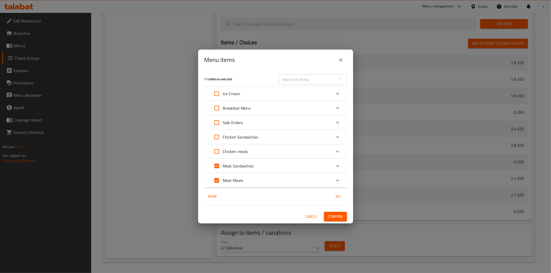
checkbox input "false"
click at [216, 181] on input "Expand" at bounding box center [217, 180] width 12 height 12
checkbox input "false"
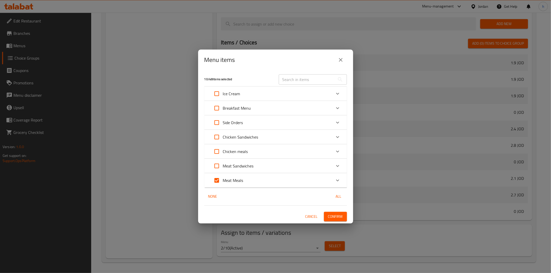
checkbox input "false"
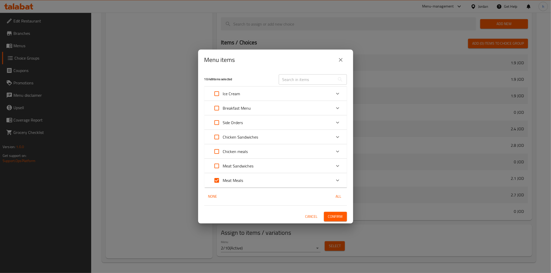
checkbox input "false"
click at [221, 137] on input "Expand" at bounding box center [217, 137] width 12 height 12
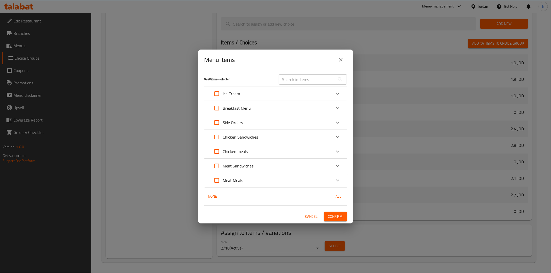
checkbox input "true"
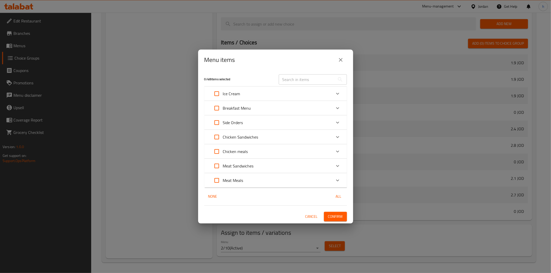
checkbox input "true"
click at [234, 153] on p "Chicken meals" at bounding box center [235, 152] width 25 height 6
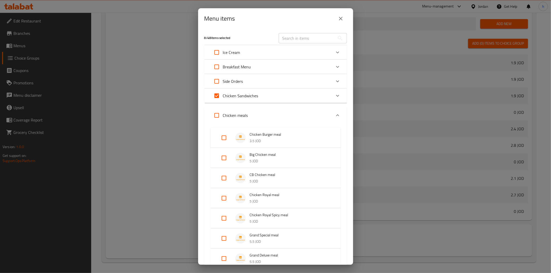
click at [334, 112] on div "Expand" at bounding box center [338, 115] width 12 height 12
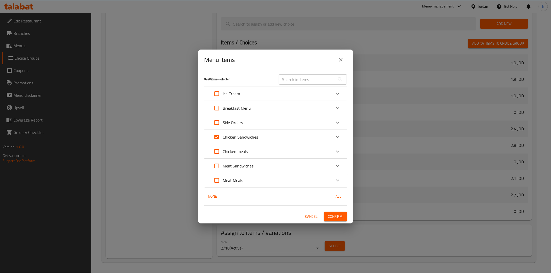
click at [218, 152] on input "Expand" at bounding box center [217, 151] width 12 height 12
checkbox input "true"
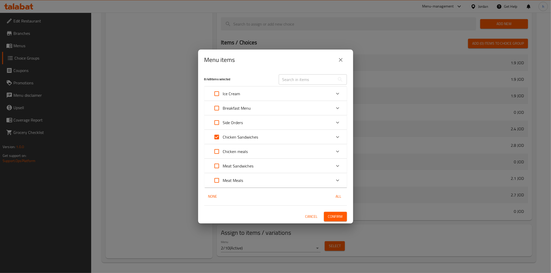
checkbox input "true"
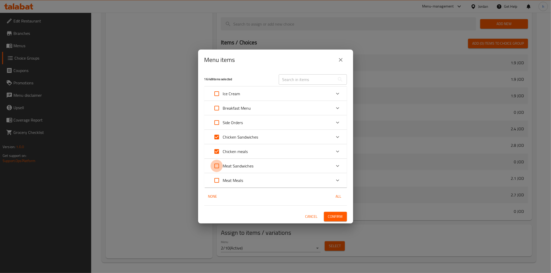
click at [215, 170] on input "Expand" at bounding box center [217, 166] width 12 height 12
checkbox input "true"
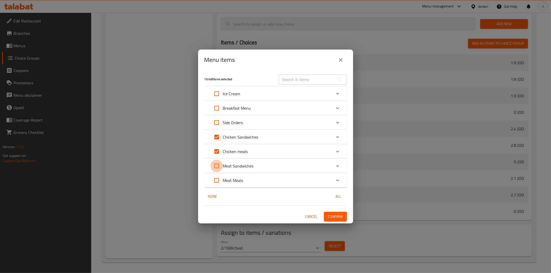
checkbox input "true"
click at [218, 184] on input "Expand" at bounding box center [217, 180] width 12 height 12
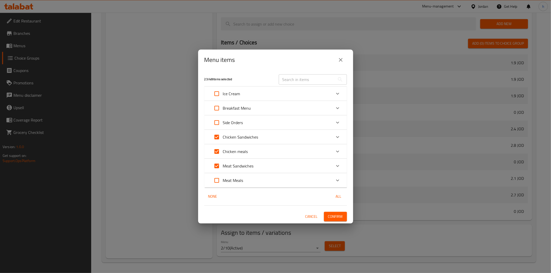
checkbox input "true"
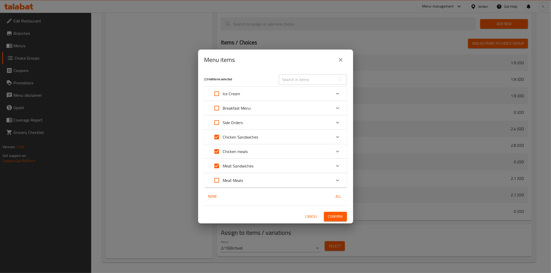
checkbox input "true"
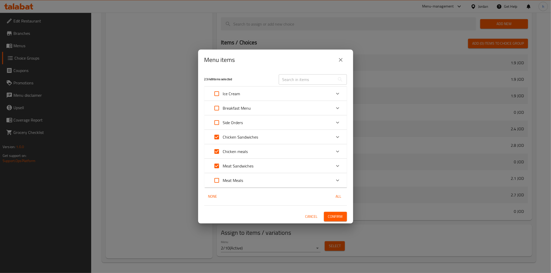
checkbox input "true"
click at [342, 220] on span "Confirm" at bounding box center [335, 217] width 15 height 6
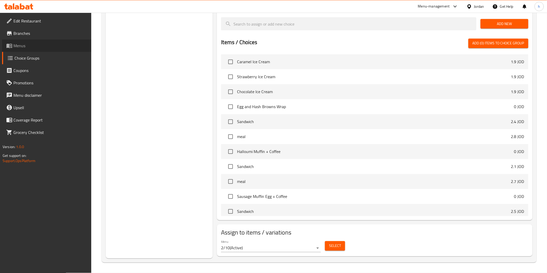
click at [24, 45] on span "Menus" at bounding box center [50, 46] width 74 height 6
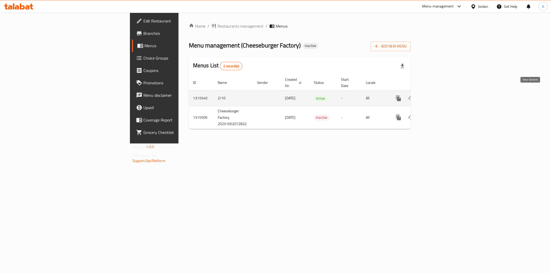
click at [439, 95] on icon "enhanced table" at bounding box center [436, 98] width 6 height 6
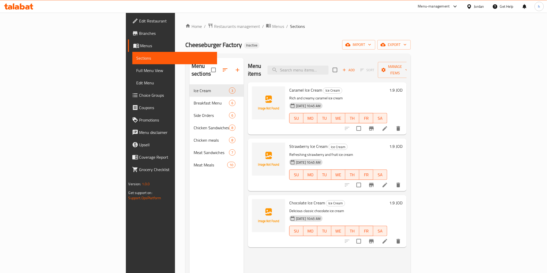
click at [136, 70] on span "Full Menu View" at bounding box center [174, 70] width 76 height 6
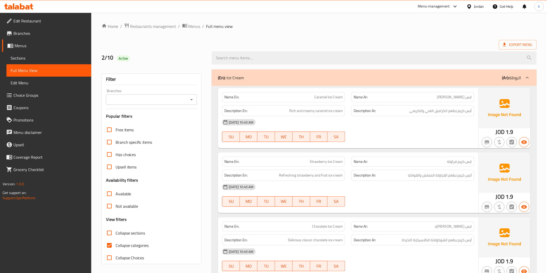
click at [130, 246] on span "Collapse categories" at bounding box center [131, 246] width 33 height 6
click at [115, 246] on input "Collapse categories" at bounding box center [109, 246] width 12 height 12
checkbox input "false"
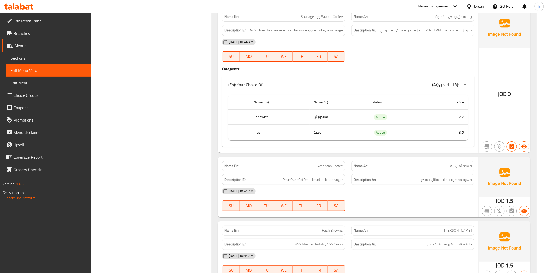
scroll to position [775, 0]
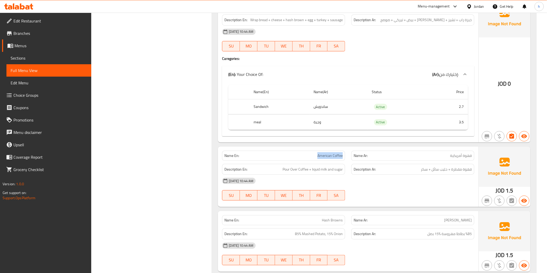
drag, startPoint x: 316, startPoint y: 148, endPoint x: 346, endPoint y: 151, distance: 30.1
click at [346, 151] on div "Name En: American Coffee" at bounding box center [283, 156] width 129 height 16
copy span "American Coffee"
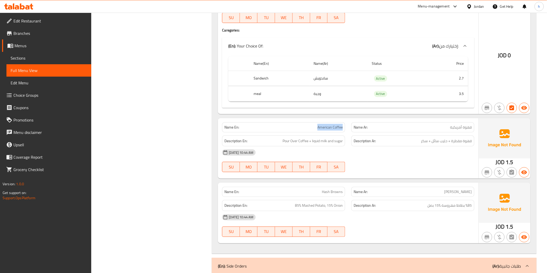
scroll to position [804, 0]
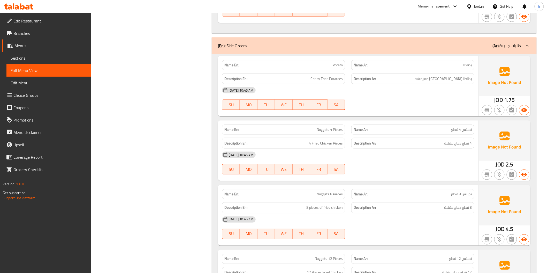
scroll to position [1034, 0]
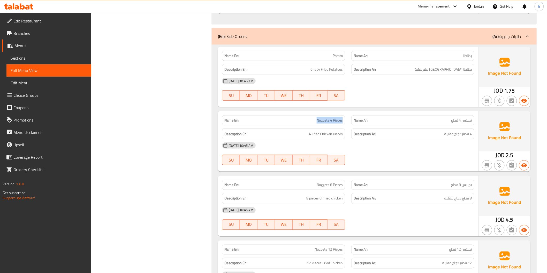
drag, startPoint x: 313, startPoint y: 114, endPoint x: 343, endPoint y: 117, distance: 29.8
click at [343, 117] on div "Name En: Nuggets 4 Pieces" at bounding box center [283, 120] width 123 height 10
copy span "Nuggets 4 Pieces"
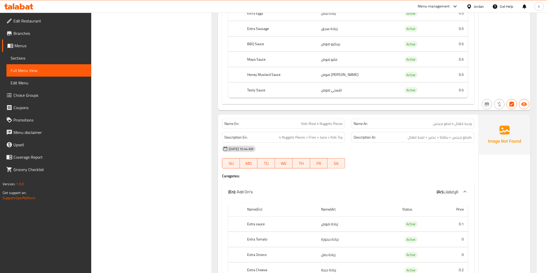
scroll to position [12460, 0]
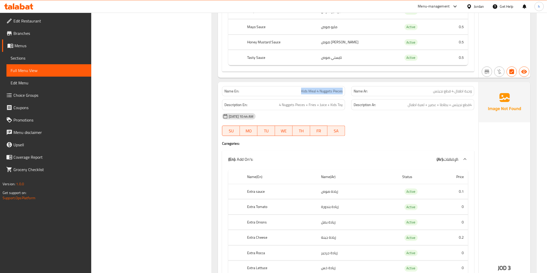
drag, startPoint x: 295, startPoint y: 69, endPoint x: 344, endPoint y: 68, distance: 48.8
click at [344, 86] on div "Name En: Kids Meal 4 Nuggets Pieces" at bounding box center [283, 91] width 123 height 10
copy span "Kids Meal 4 Nuggets Pieces"
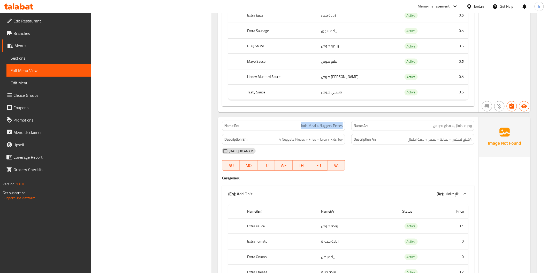
scroll to position [12417, 0]
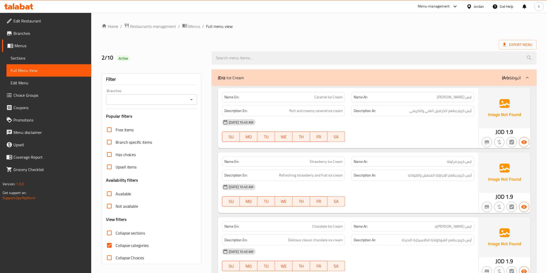
click at [141, 243] on span "Collapse categories" at bounding box center [131, 246] width 33 height 6
click at [115, 243] on input "Collapse categories" at bounding box center [109, 246] width 12 height 12
checkbox input "false"
click at [529, 43] on span "Export Menu" at bounding box center [517, 45] width 29 height 6
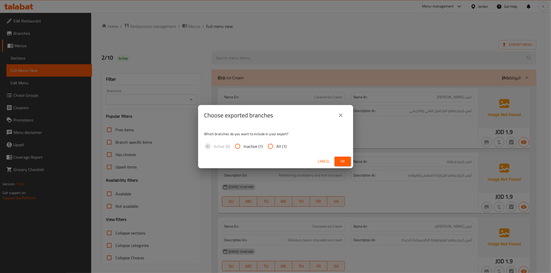
click at [272, 146] on input "All (1)" at bounding box center [270, 146] width 12 height 12
radio input "true"
click at [337, 162] on button "Ok" at bounding box center [343, 162] width 17 height 10
